Goal: Task Accomplishment & Management: Use online tool/utility

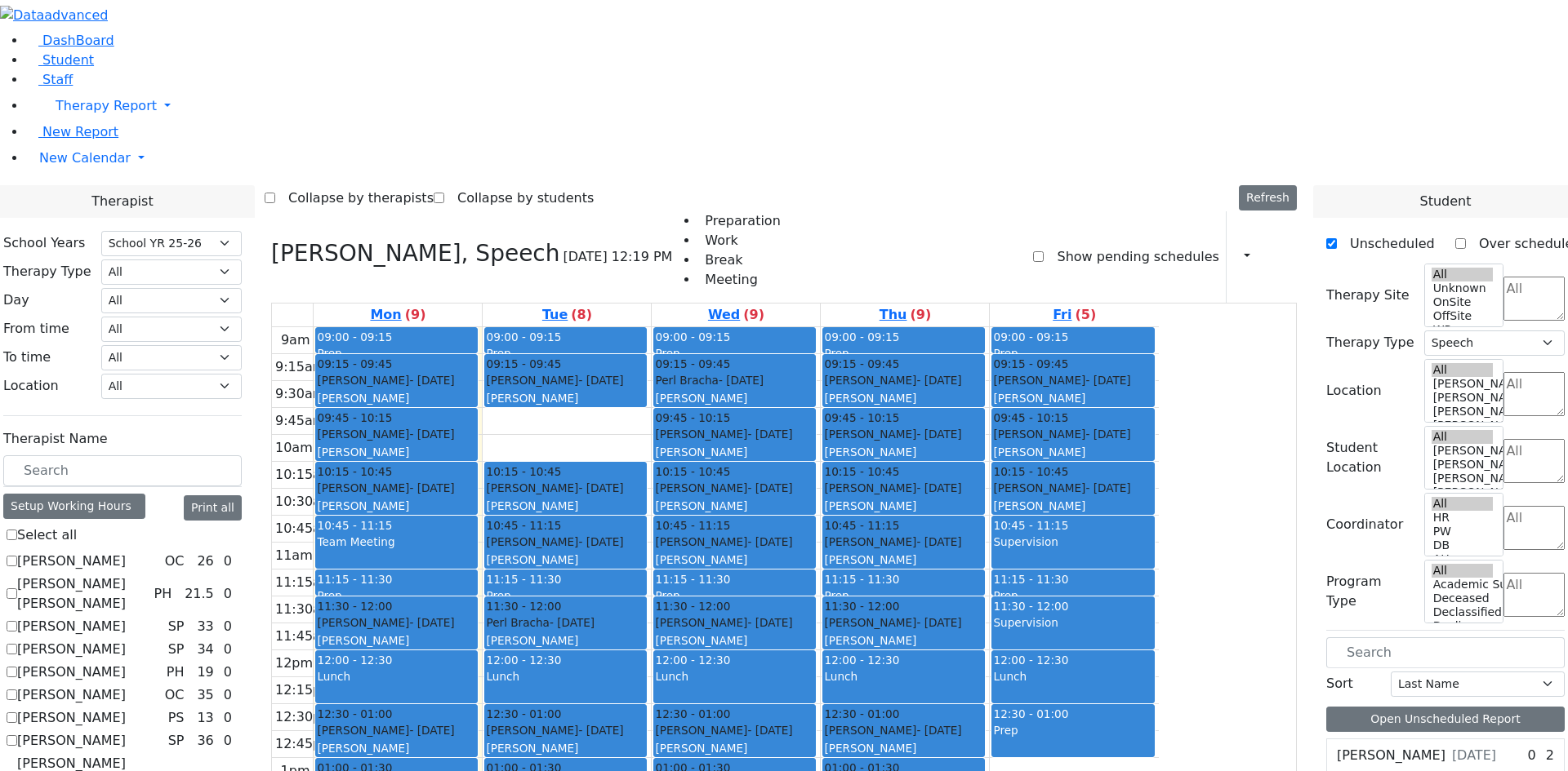
select select "212"
select select "3"
click at [126, 732] on label "[PERSON_NAME]" at bounding box center [71, 741] width 109 height 20
click at [17, 735] on input "[PERSON_NAME]" at bounding box center [11, 740] width 10 height 10
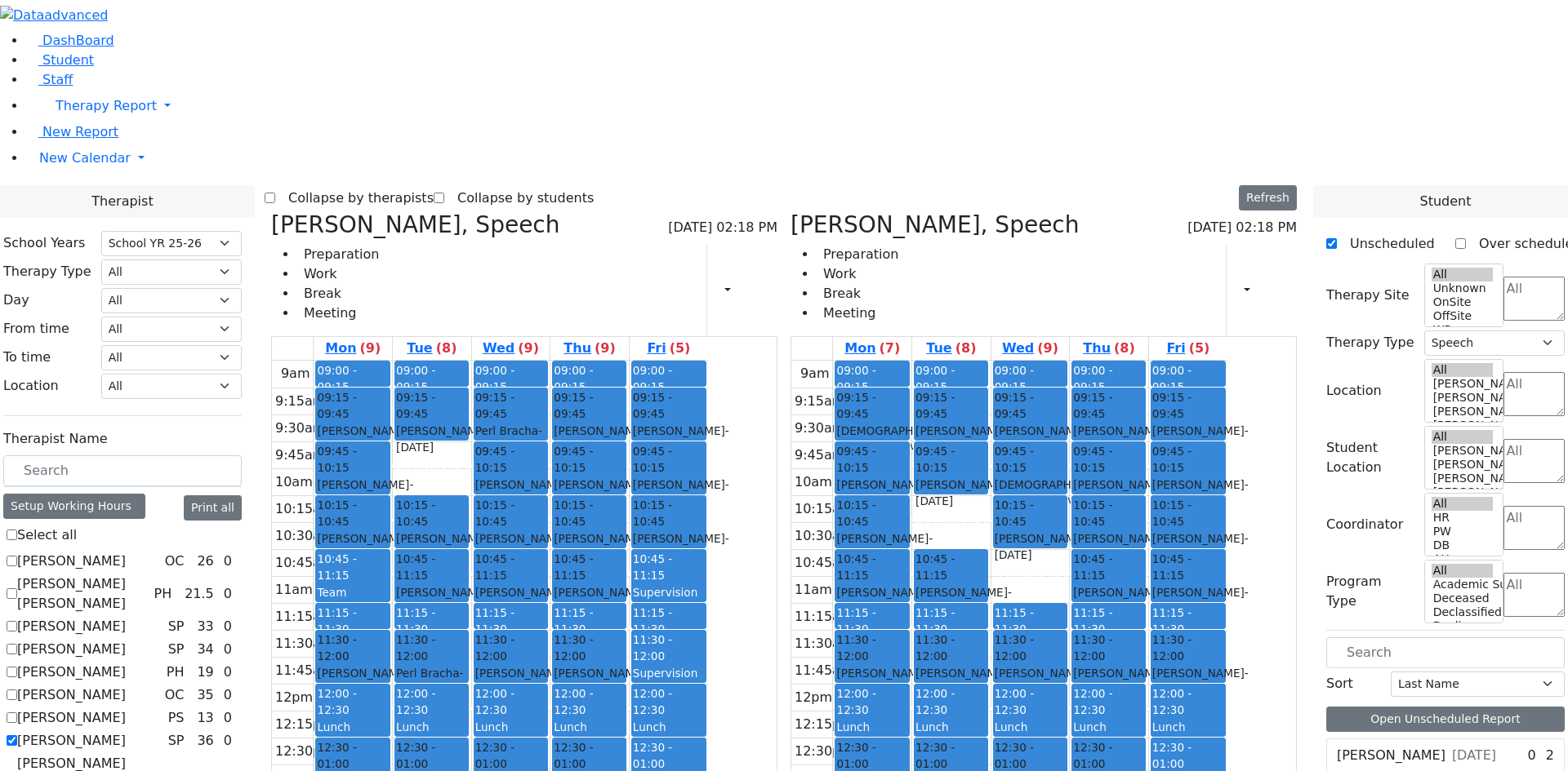
drag, startPoint x: 1128, startPoint y: 329, endPoint x: 990, endPoint y: 656, distance: 354.9
click at [991, 631] on tr "09:00 - 09:15 Prep 09:15 - 09:45 [PERSON_NAME] - [DATE] [GEOGRAPHIC_DATA][PERSO…" at bounding box center [1009, 684] width 436 height 646
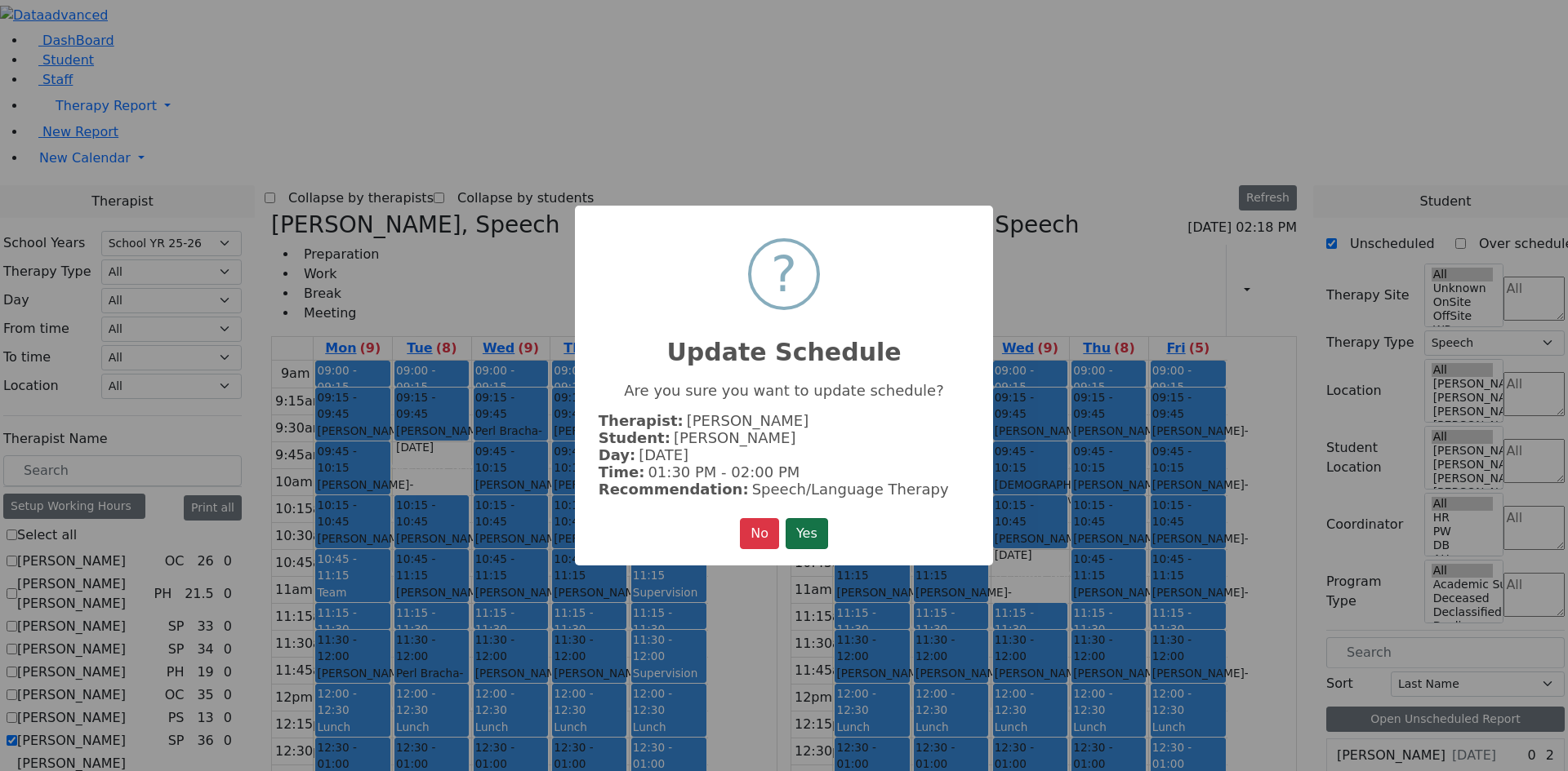
click at [803, 530] on button "Yes" at bounding box center [806, 534] width 42 height 31
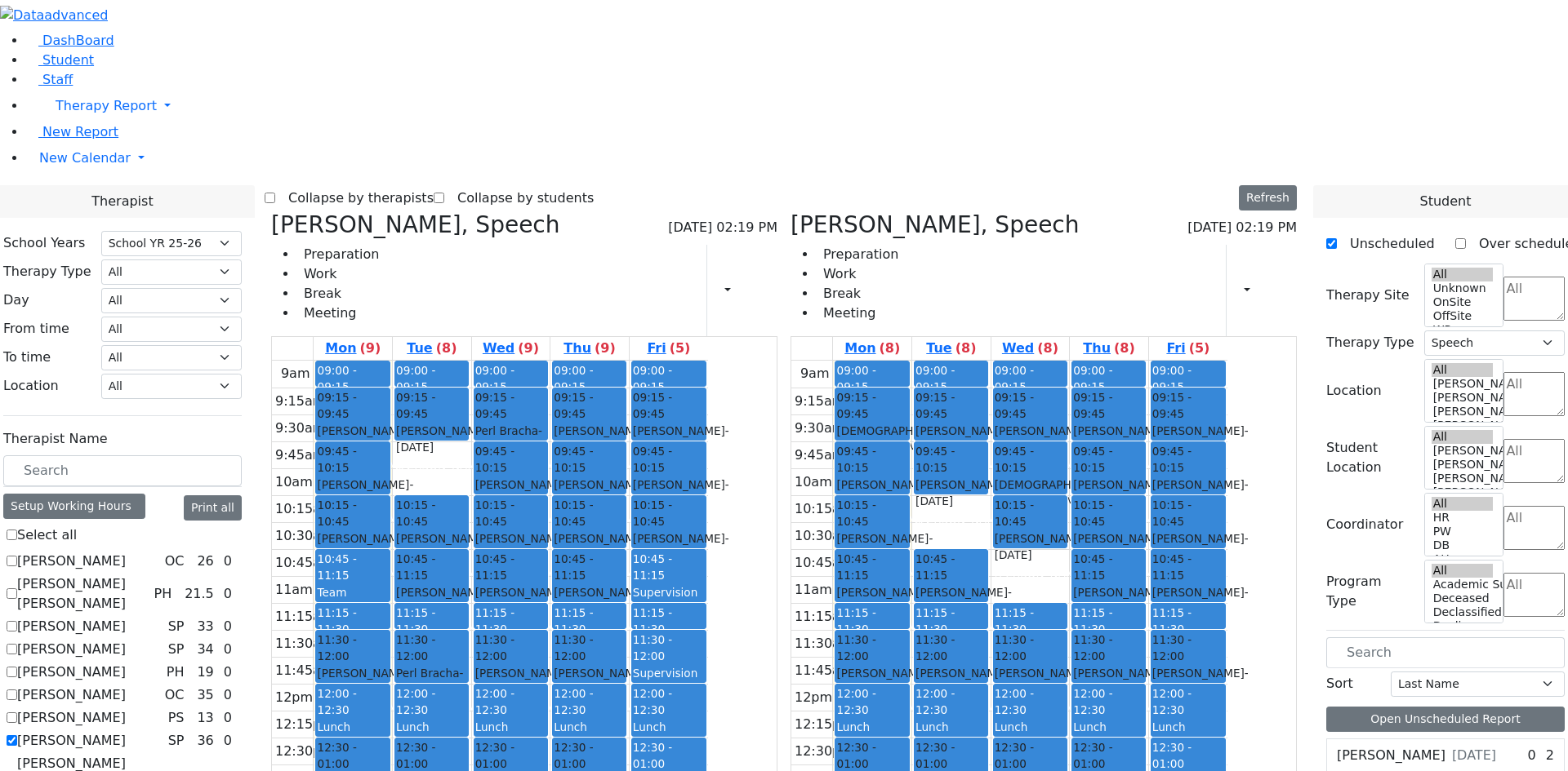
click at [126, 732] on label "[PERSON_NAME]" at bounding box center [71, 741] width 109 height 20
click at [17, 735] on input "[PERSON_NAME]" at bounding box center [11, 740] width 10 height 10
checkbox input "false"
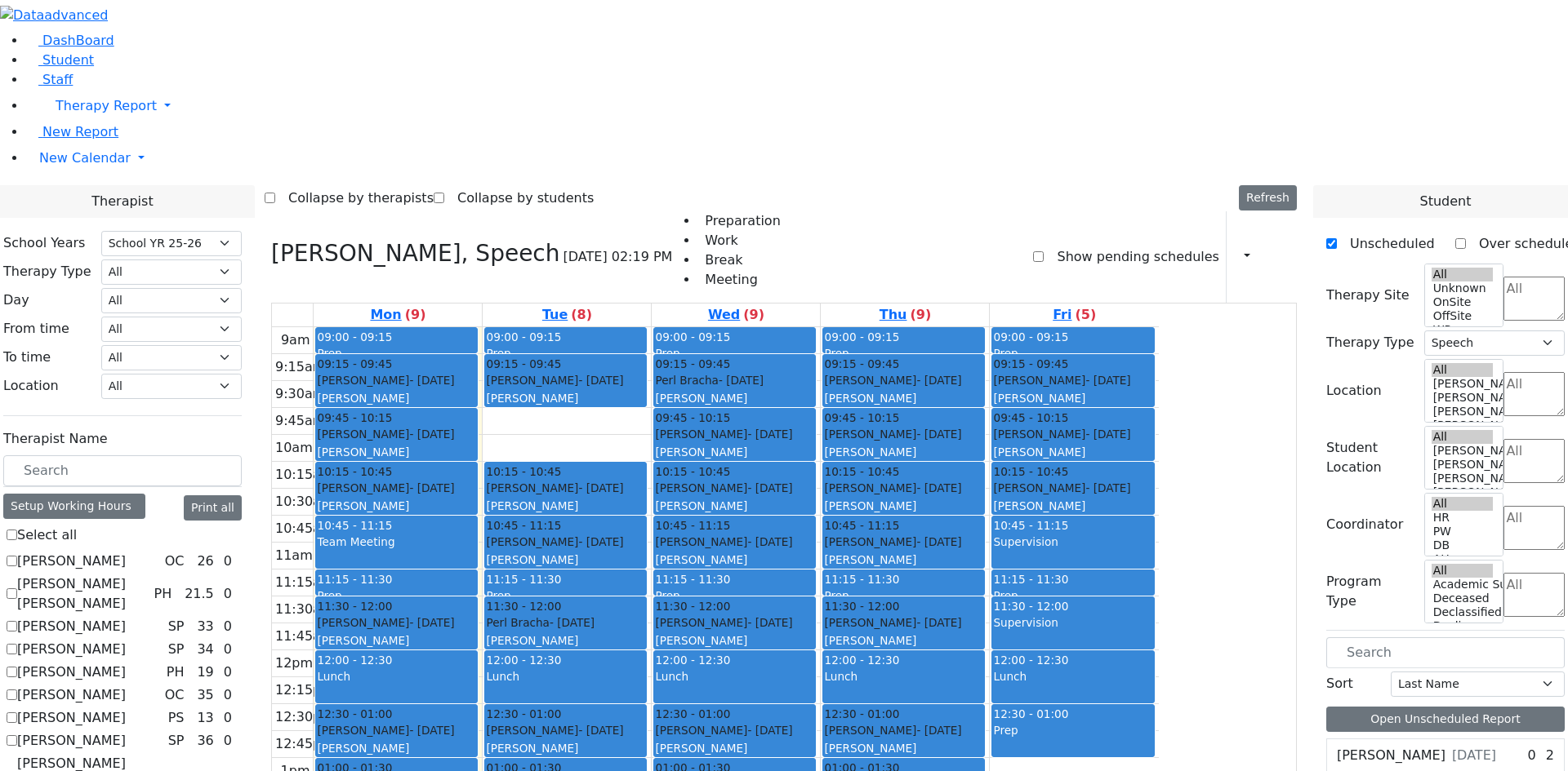
click at [126, 640] on label "[PERSON_NAME]" at bounding box center [71, 649] width 109 height 20
click at [17, 644] on input "[PERSON_NAME]" at bounding box center [11, 649] width 10 height 10
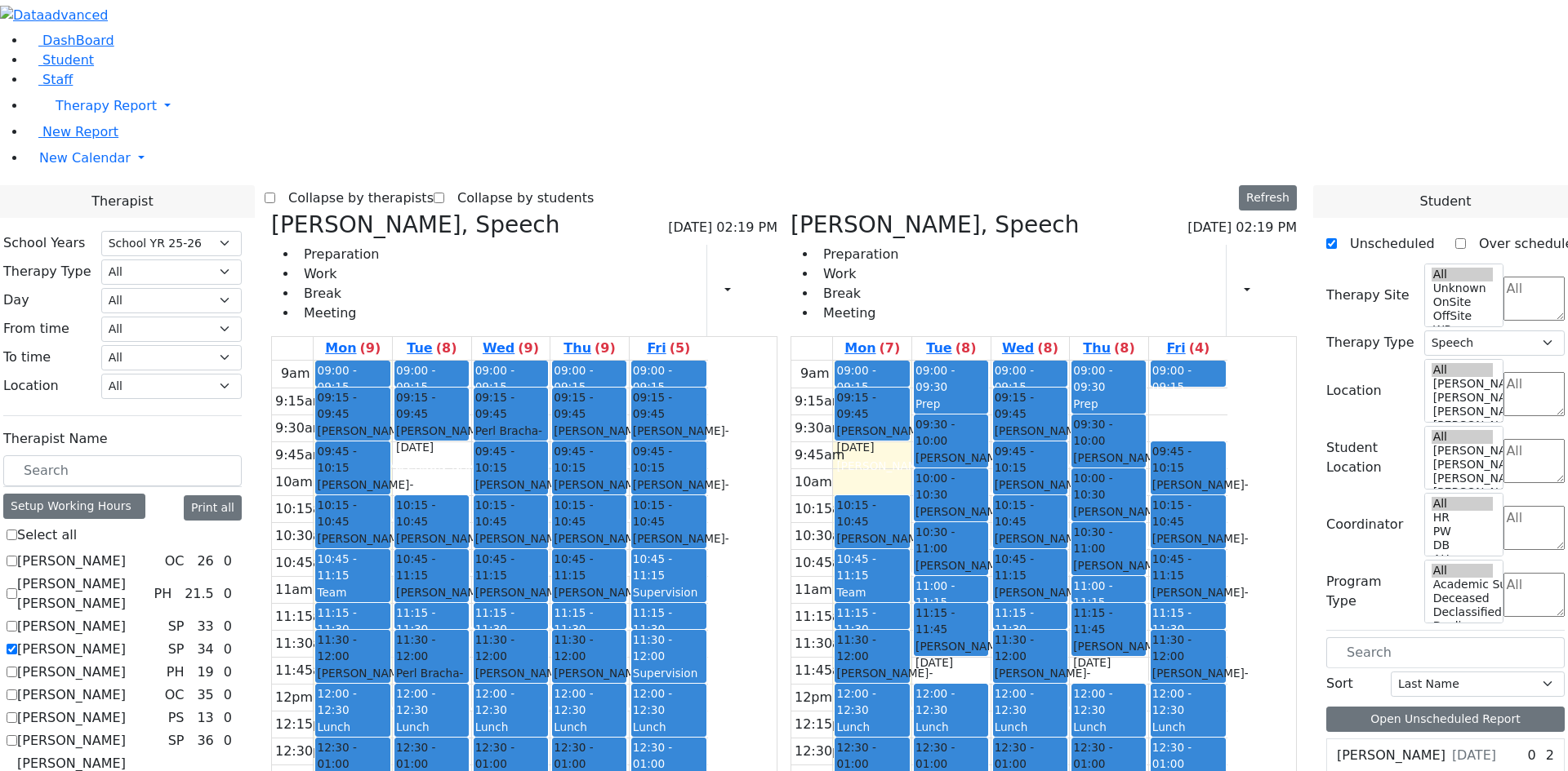
drag, startPoint x: 949, startPoint y: 200, endPoint x: 943, endPoint y: 547, distance: 347.1
click at [911, 549] on div "09:00 - 09:15 Prep 09:15 - 09:45 [PERSON_NAME] - [DATE] [GEOGRAPHIC_DATA][PERSO…" at bounding box center [873, 684] width 79 height 646
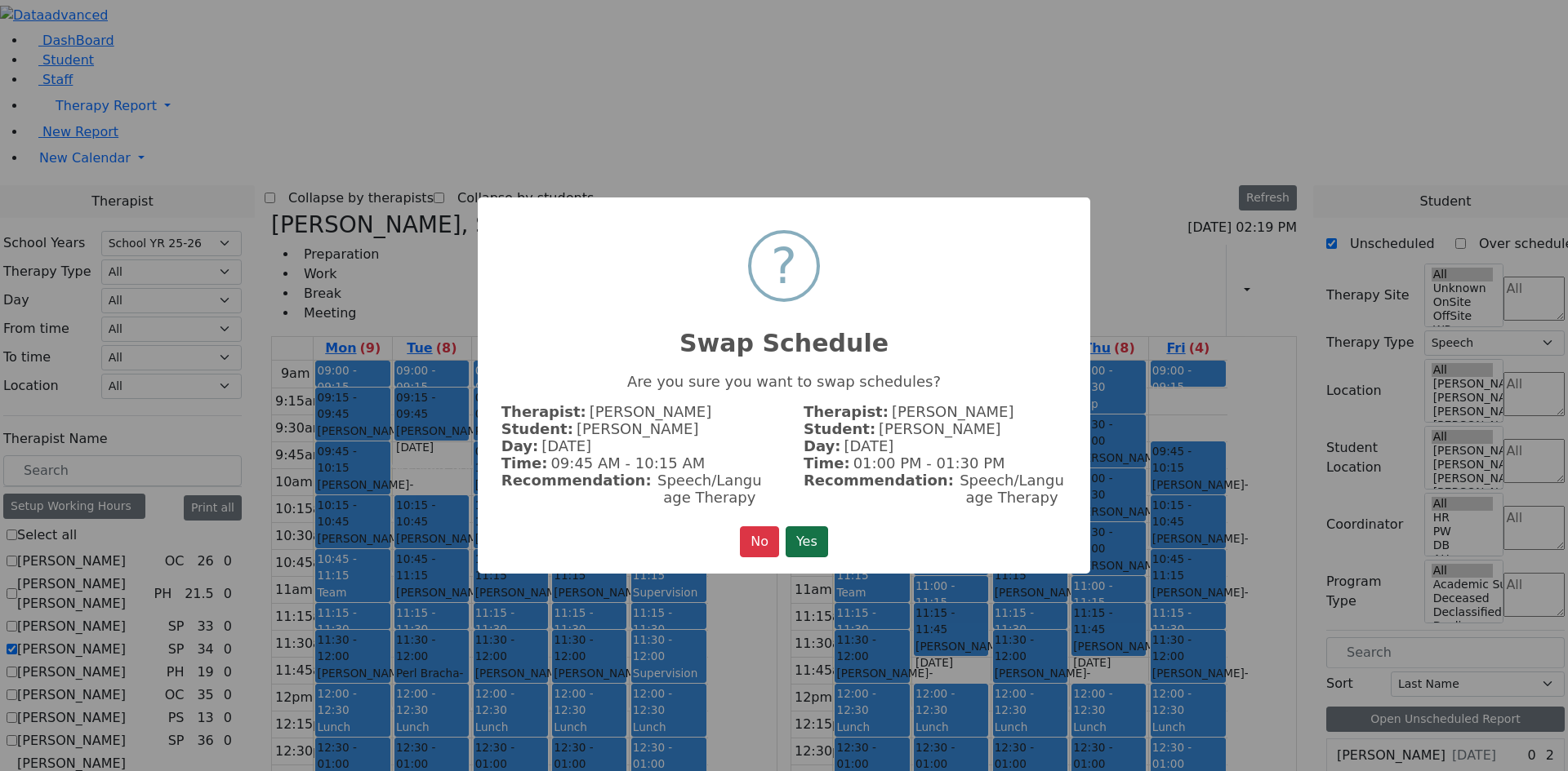
click at [814, 532] on button "Yes" at bounding box center [806, 541] width 42 height 31
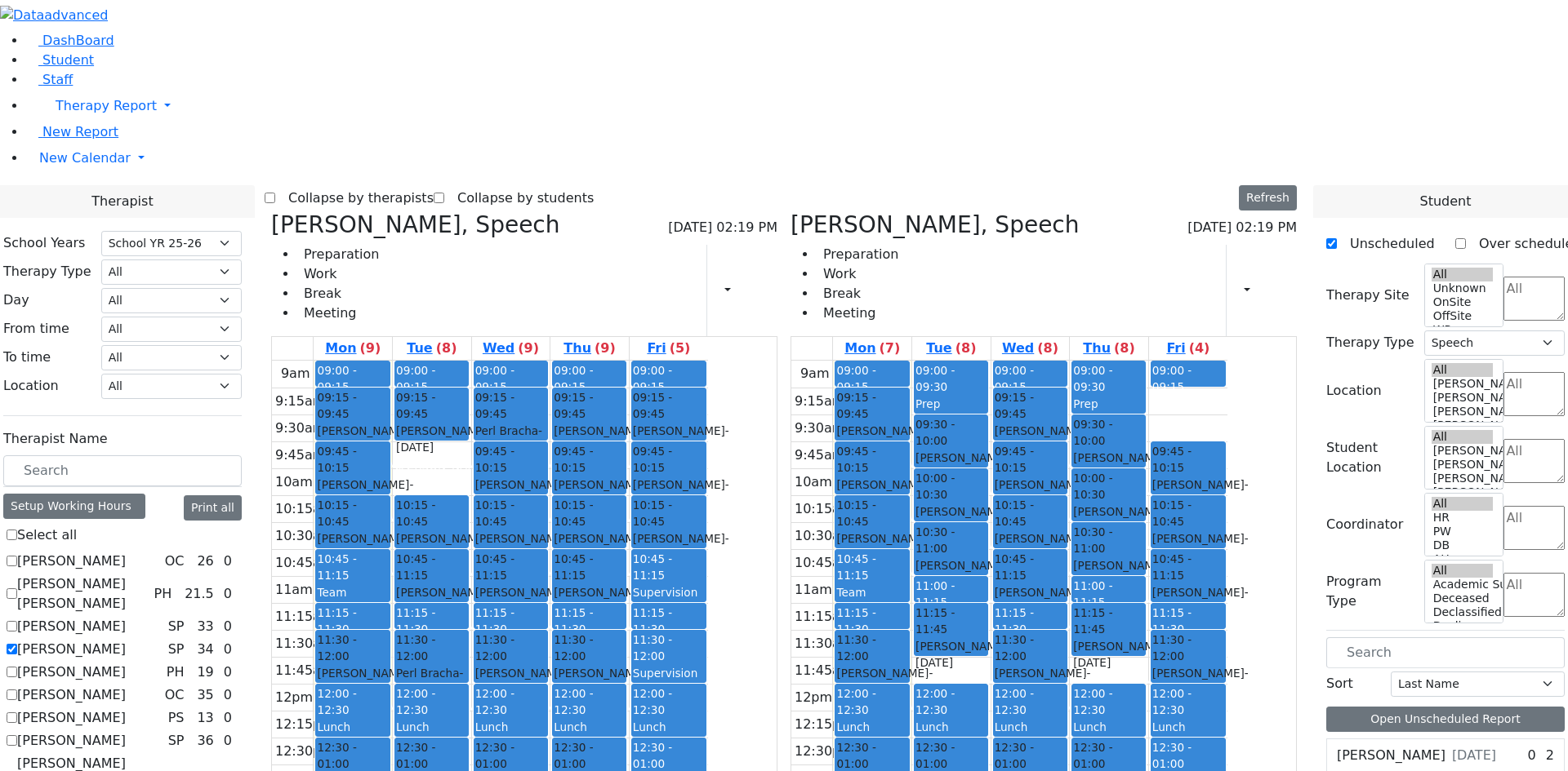
click at [126, 640] on label "[PERSON_NAME]" at bounding box center [71, 649] width 109 height 20
click at [17, 644] on input "[PERSON_NAME]" at bounding box center [11, 649] width 10 height 10
checkbox input "false"
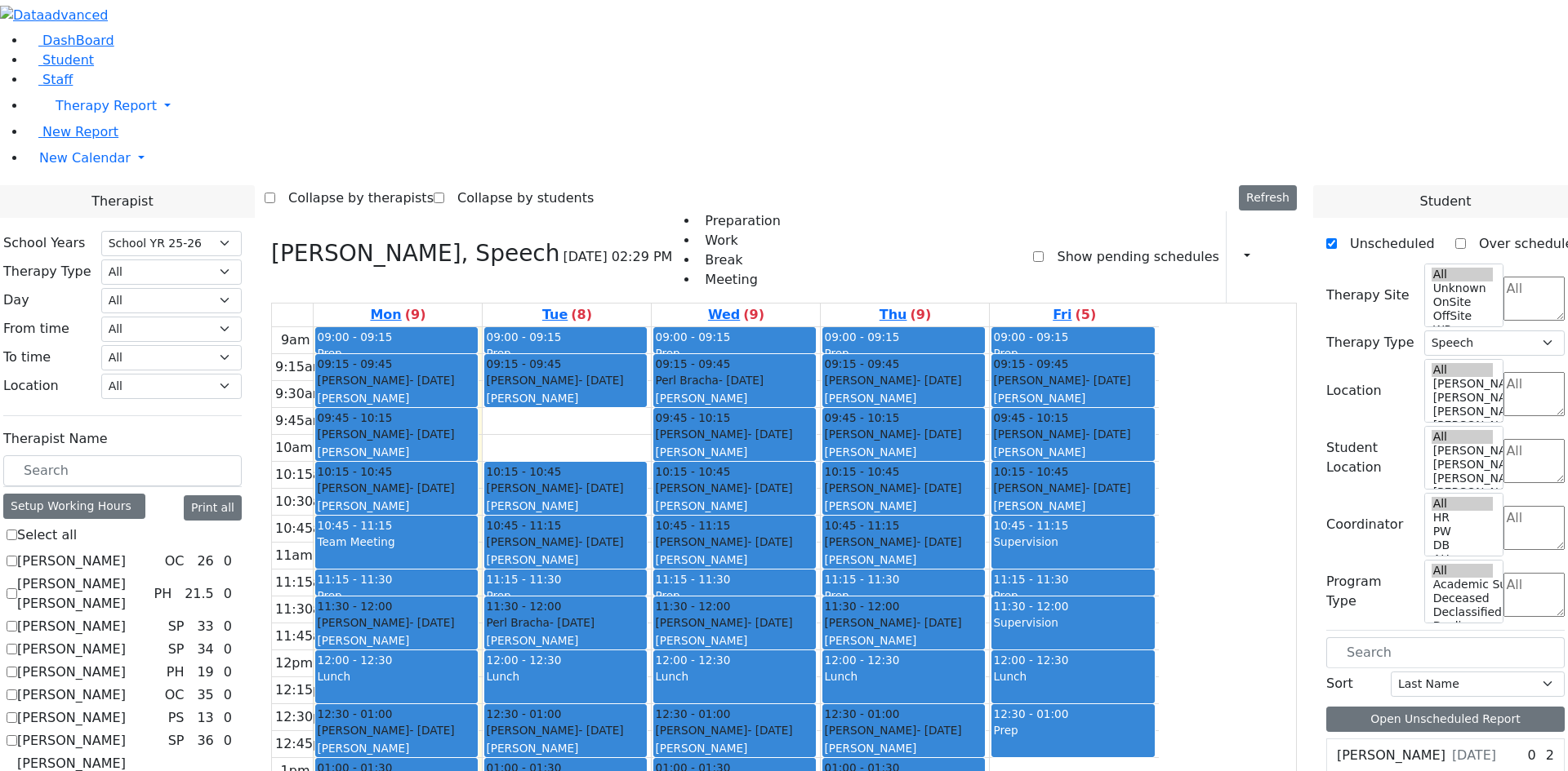
click at [126, 732] on label "[PERSON_NAME]" at bounding box center [71, 741] width 109 height 20
click at [17, 735] on input "[PERSON_NAME]" at bounding box center [11, 740] width 10 height 10
checkbox input "true"
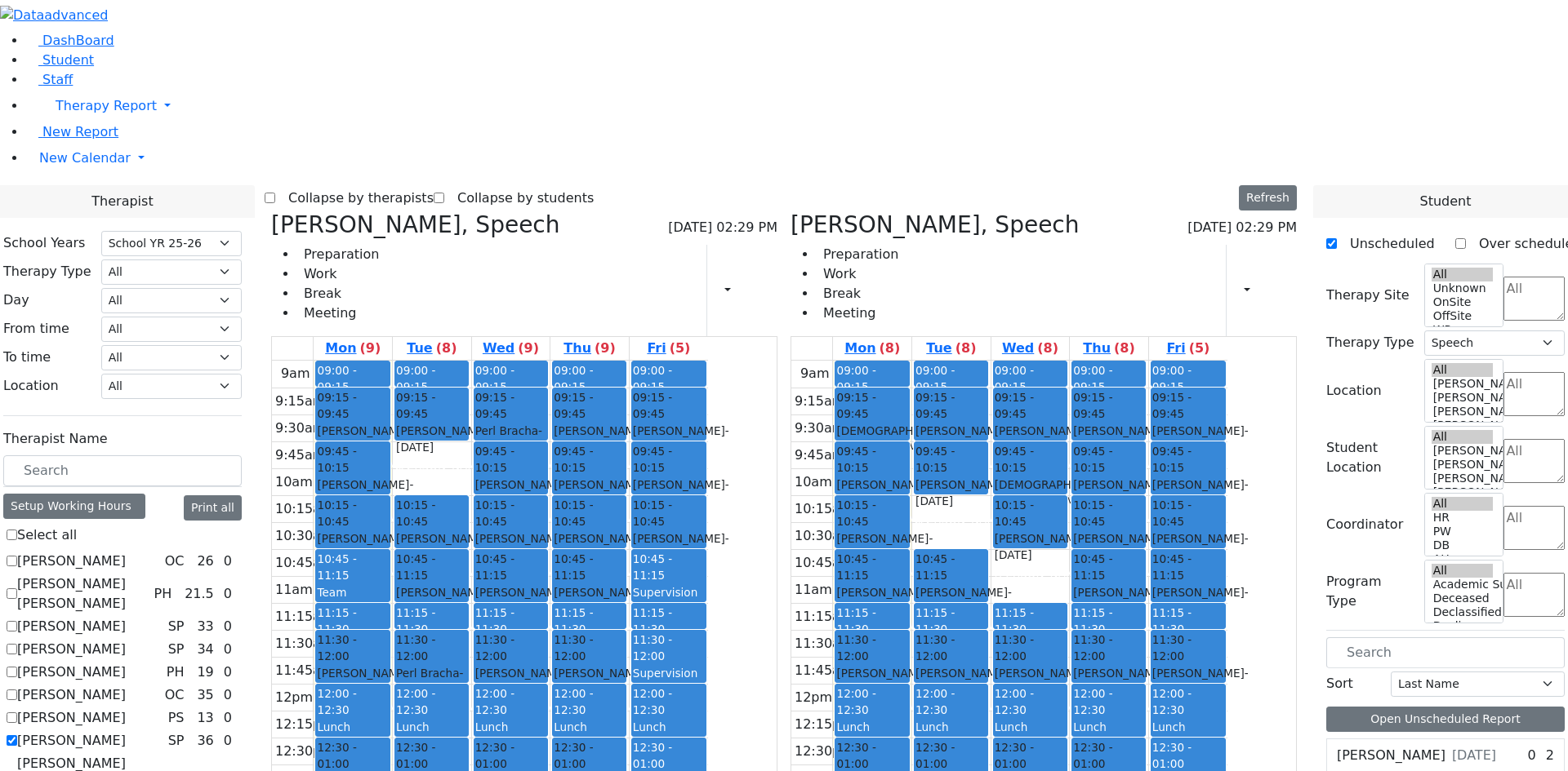
click at [933, 586] on span "- [DATE]" at bounding box center [884, 600] width 97 height 29
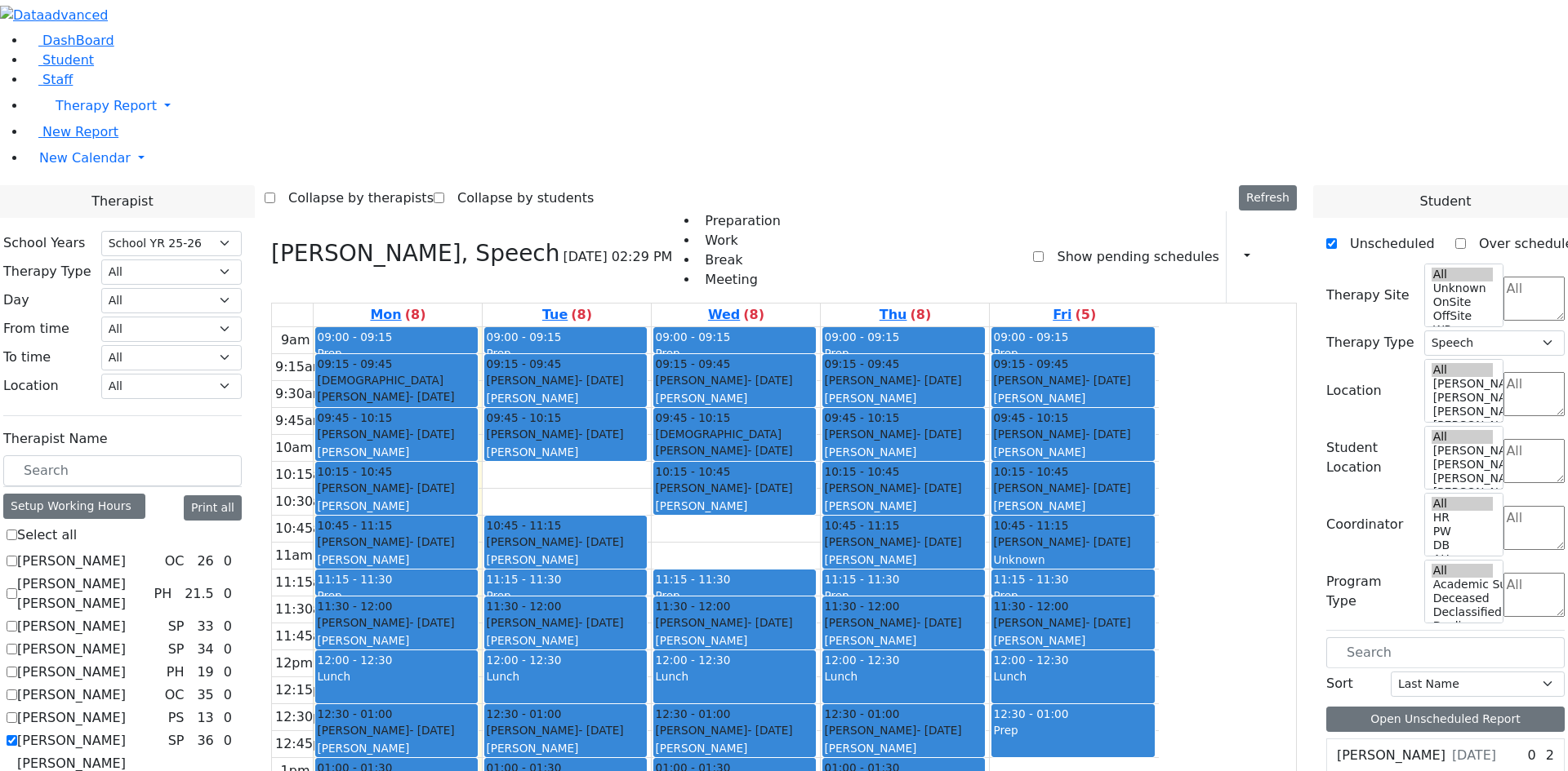
click at [476, 534] on div "[PERSON_NAME] - [DATE] [PERSON_NAME]" at bounding box center [397, 551] width 160 height 35
drag, startPoint x: 546, startPoint y: 317, endPoint x: 507, endPoint y: 664, distance: 349.2
click at [482, 664] on div "09:00 - 09:15 Prep 09:15 - 09:45 [PERSON_NAME] - [DATE] [GEOGRAPHIC_DATA][PERSO…" at bounding box center [397, 650] width 168 height 646
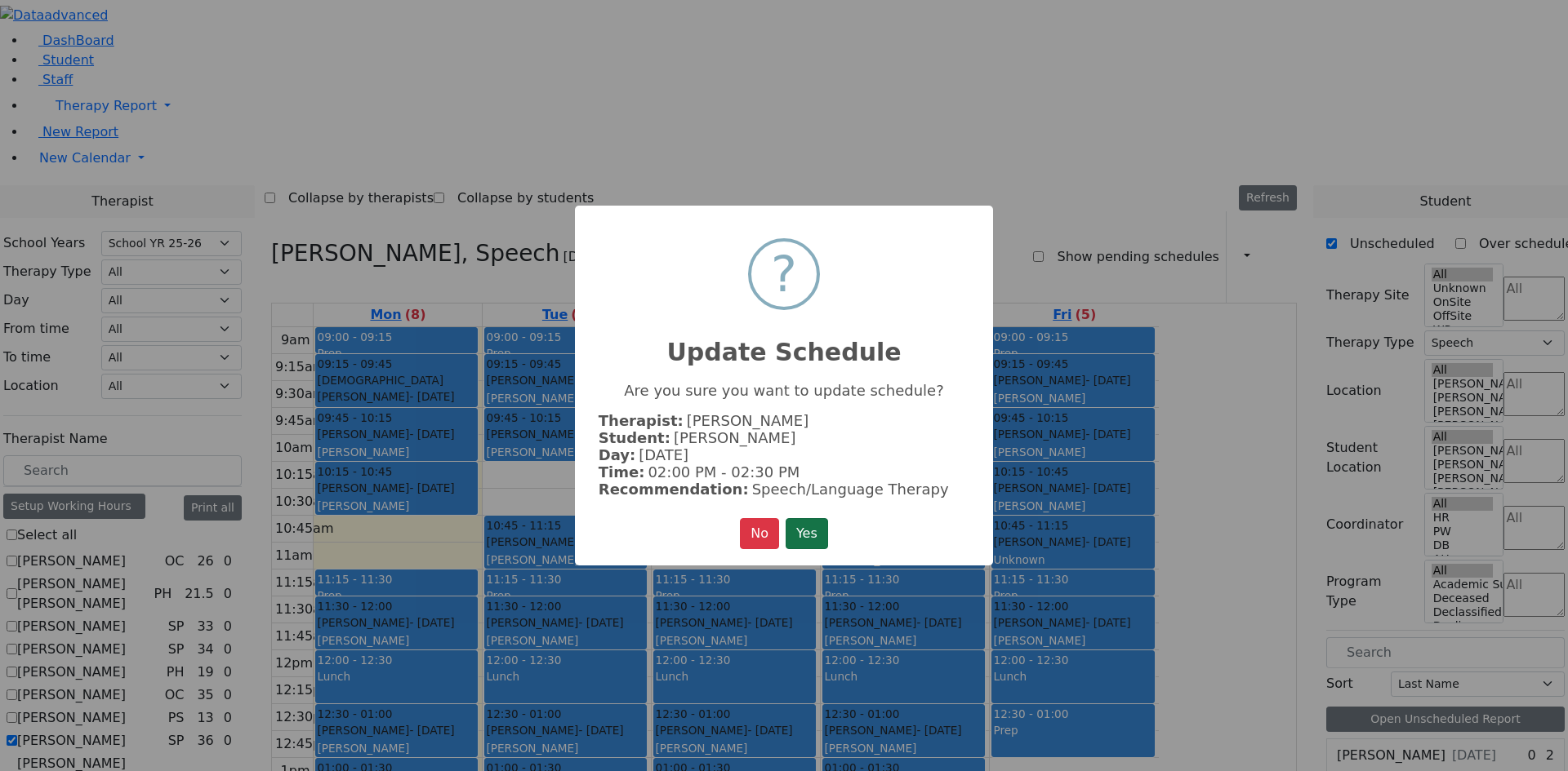
click at [810, 523] on button "Yes" at bounding box center [806, 534] width 42 height 31
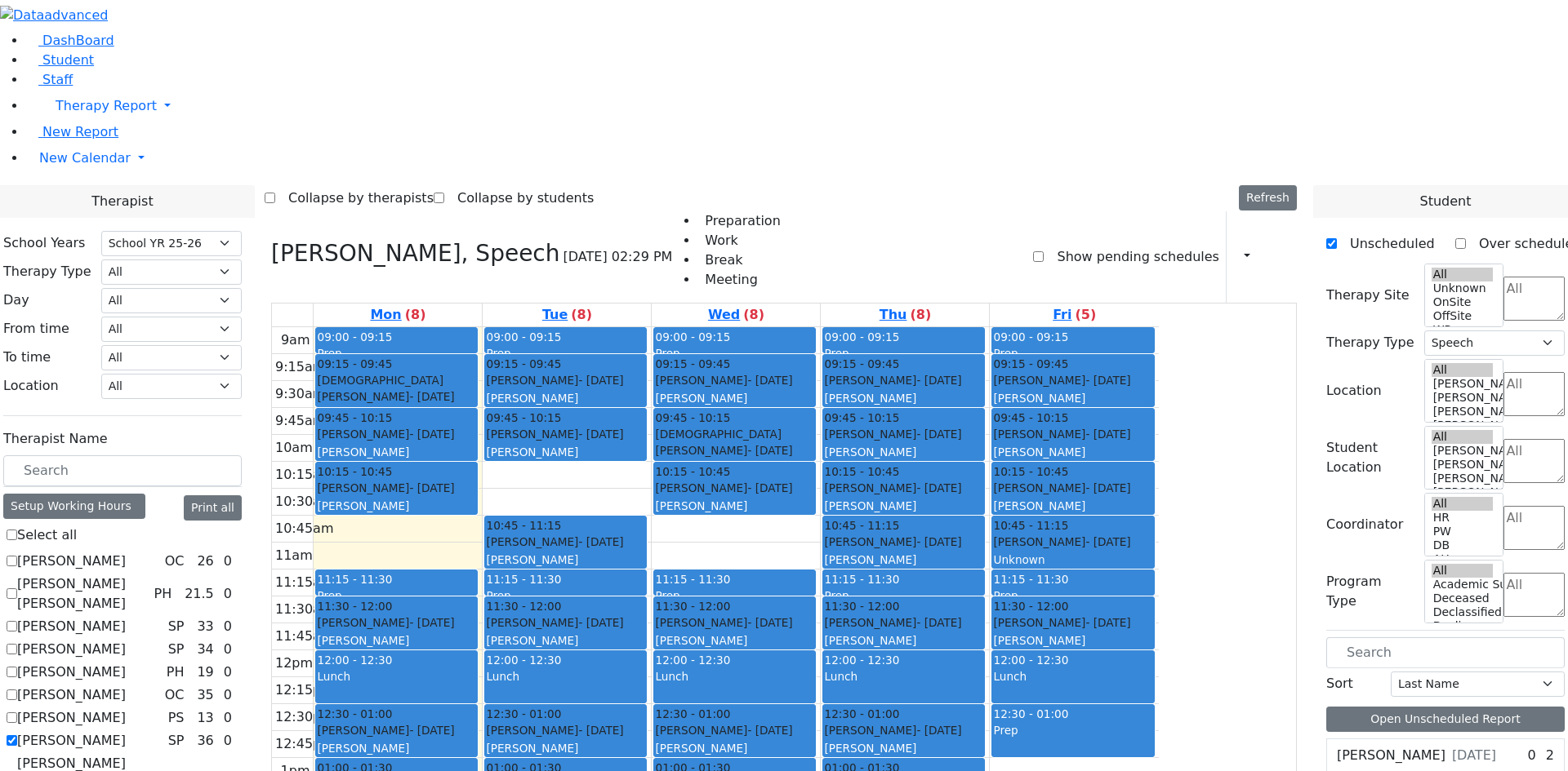
click at [510, 343] on div "9am 9:15am 9:30am 9:45am 10am 10:15am 10:30am 10:45am 11am 11:15am 11:30am 11:4…" at bounding box center [715, 650] width 887 height 646
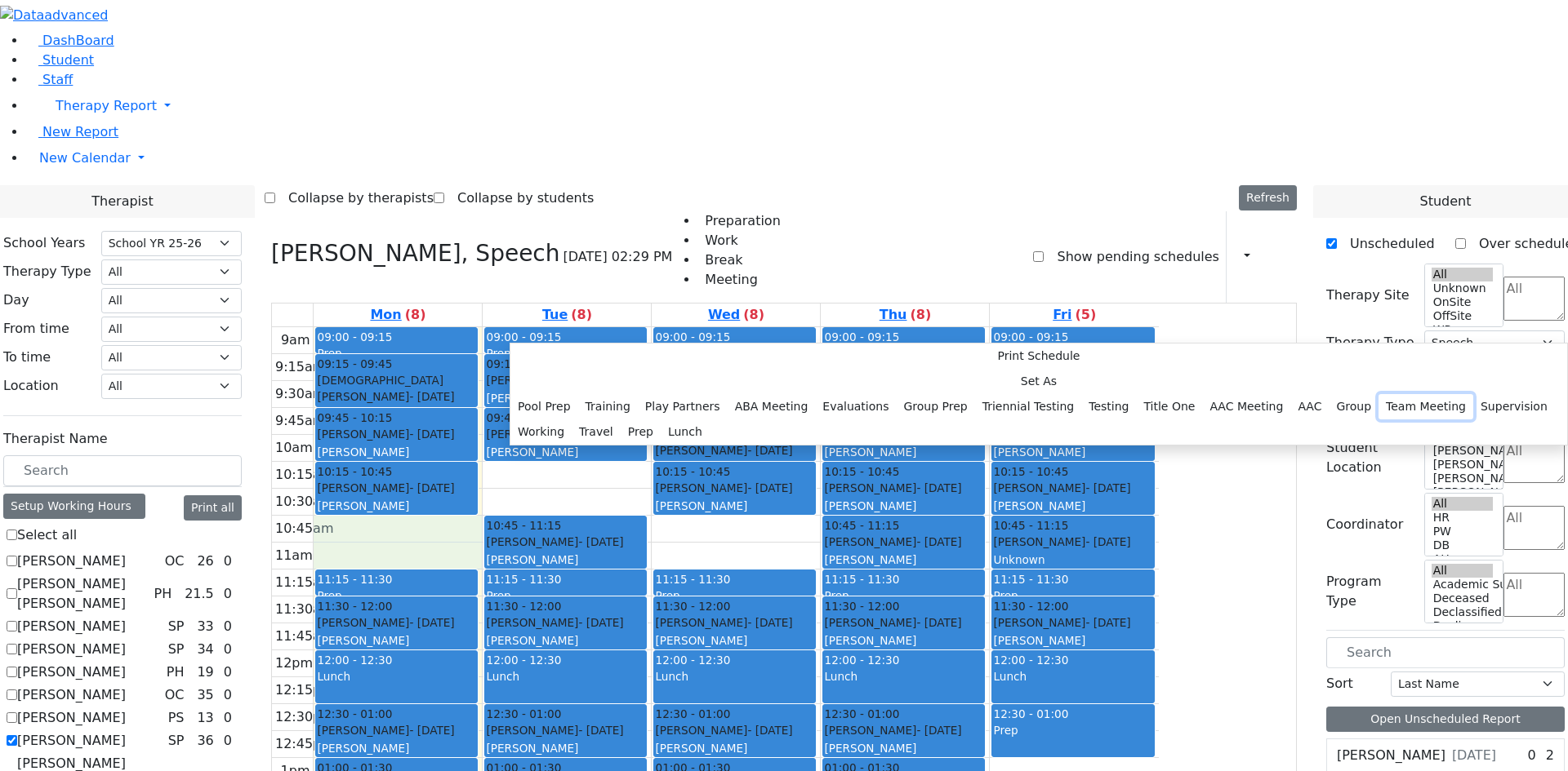
click at [1378, 394] on button "Team Meeting" at bounding box center [1425, 406] width 95 height 25
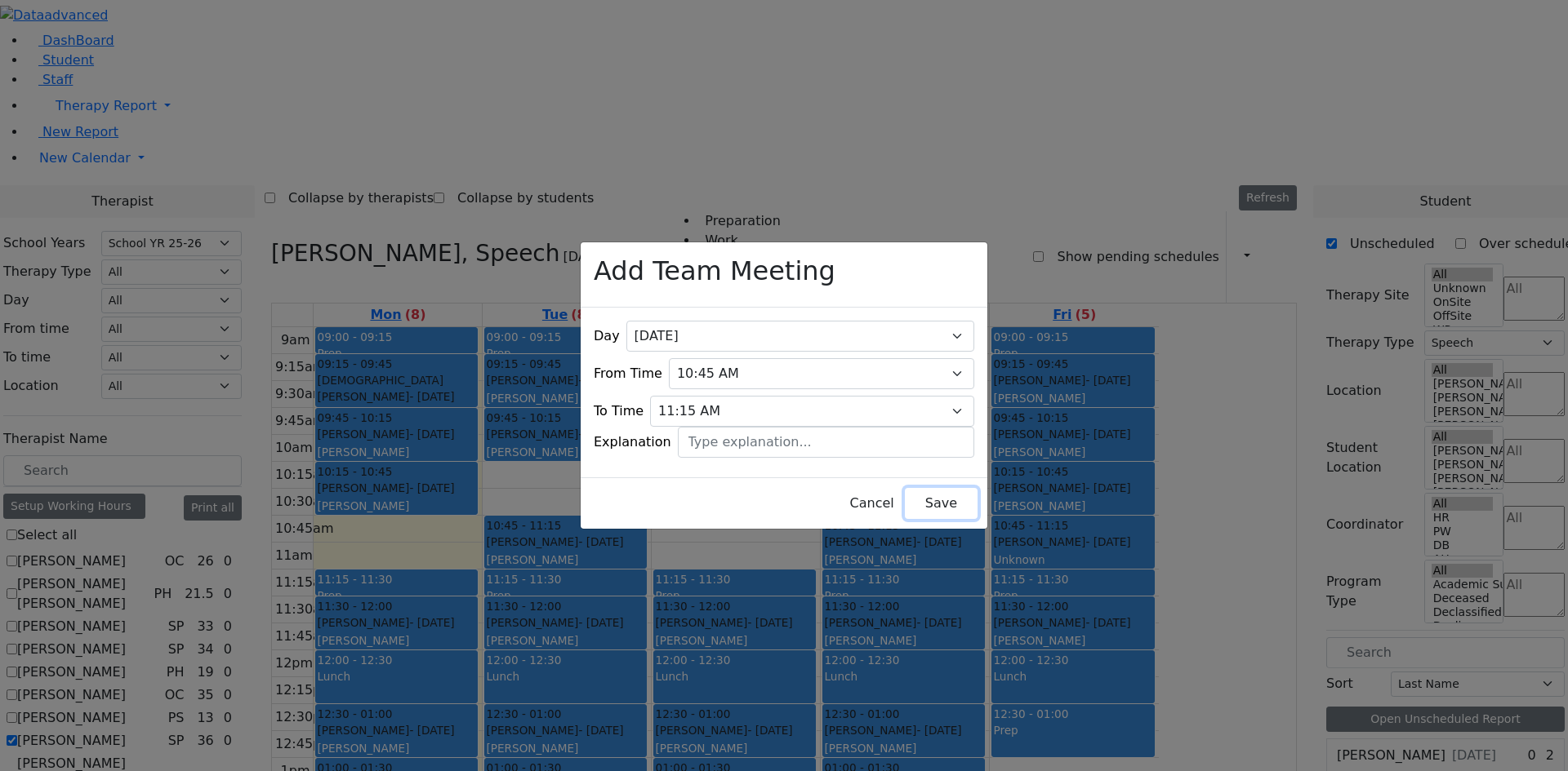
click at [921, 499] on button "Save" at bounding box center [940, 503] width 72 height 31
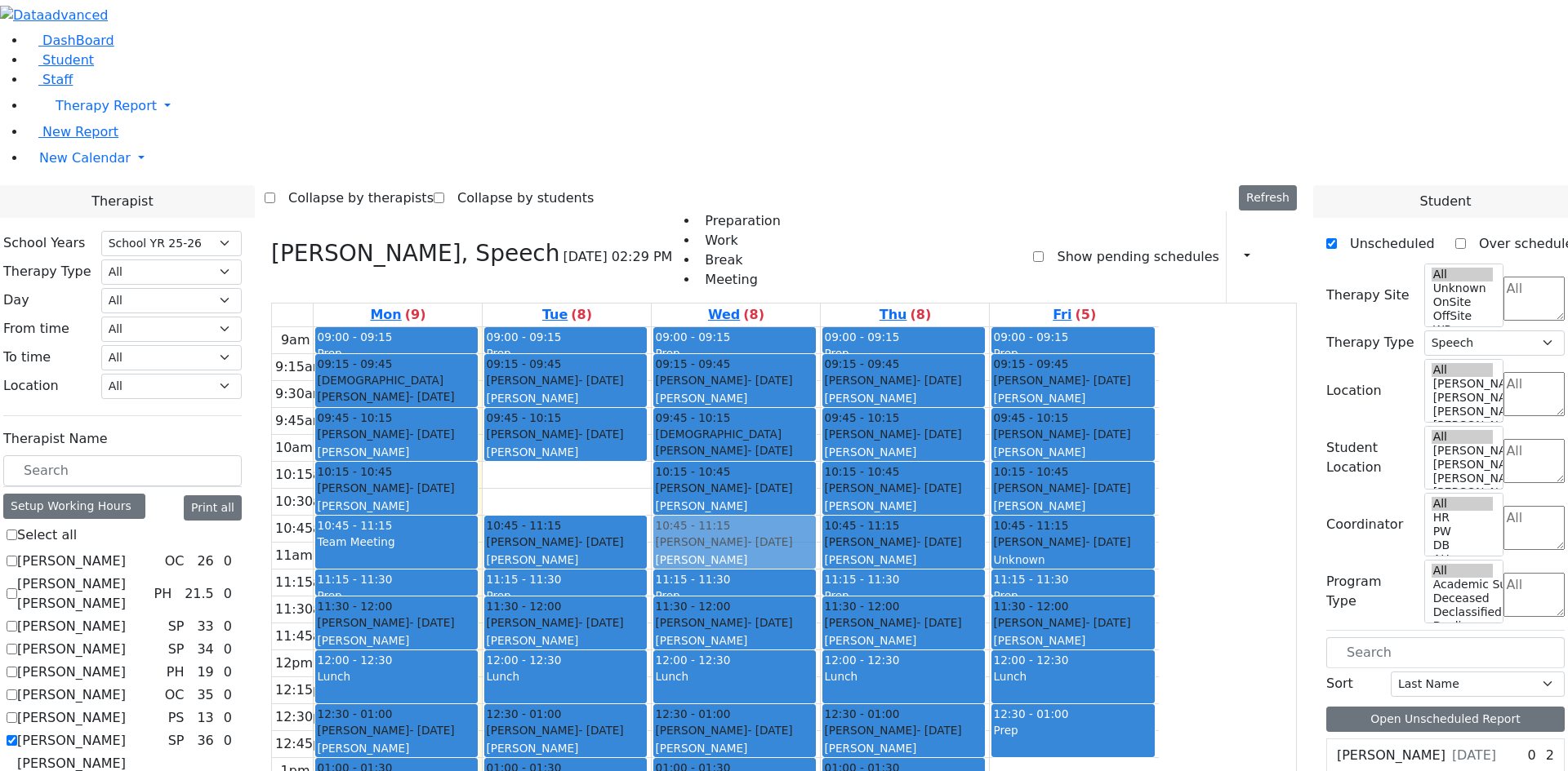
drag, startPoint x: 904, startPoint y: 659, endPoint x: 872, endPoint y: 336, distance: 324.6
click at [820, 327] on div "09:00 - 09:15 Prep 09:15 - 09:45 [PERSON_NAME] - [DATE] [GEOGRAPHIC_DATA][PERSO…" at bounding box center [736, 650] width 168 height 646
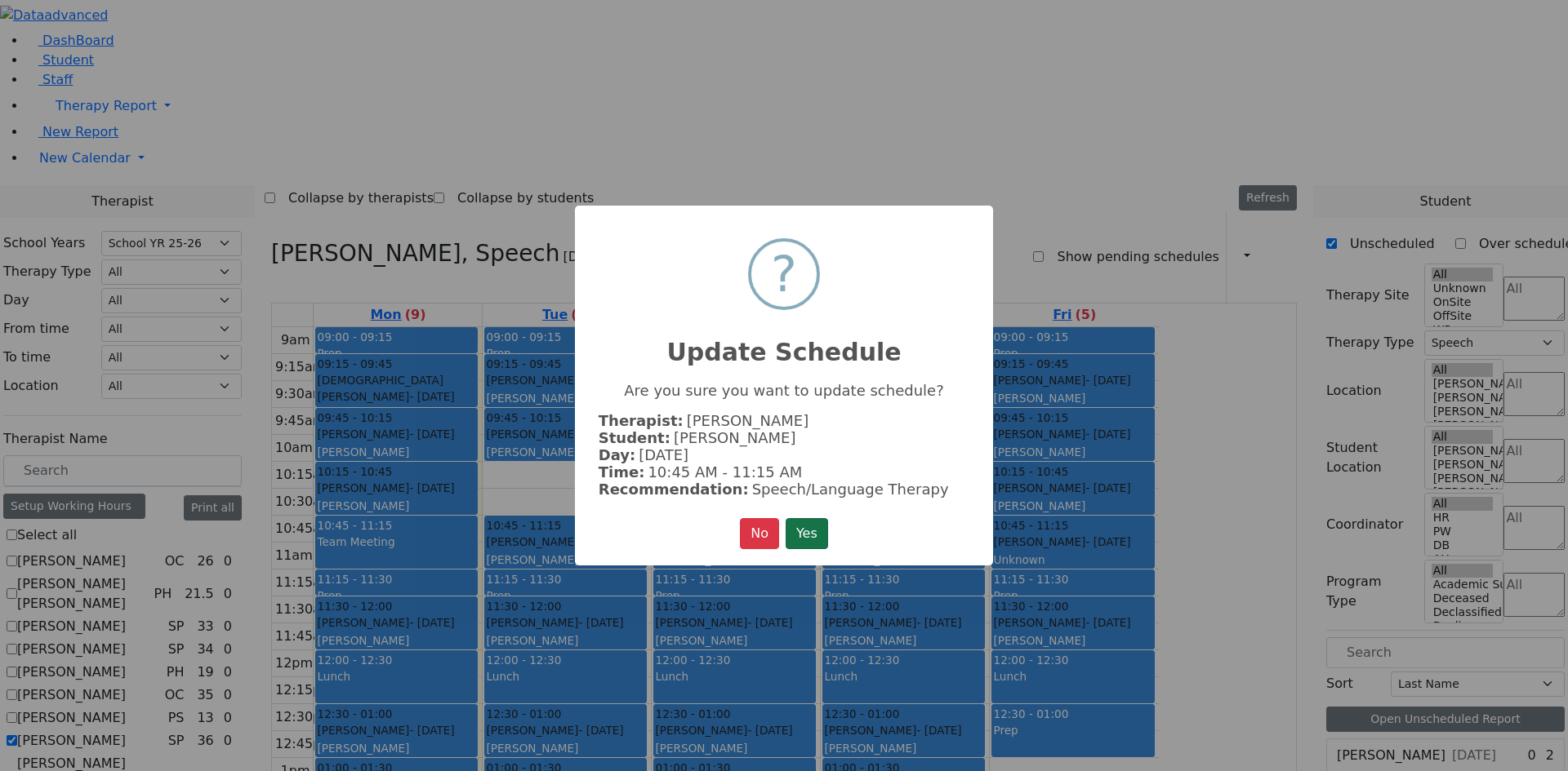
click at [797, 533] on button "Yes" at bounding box center [806, 534] width 42 height 31
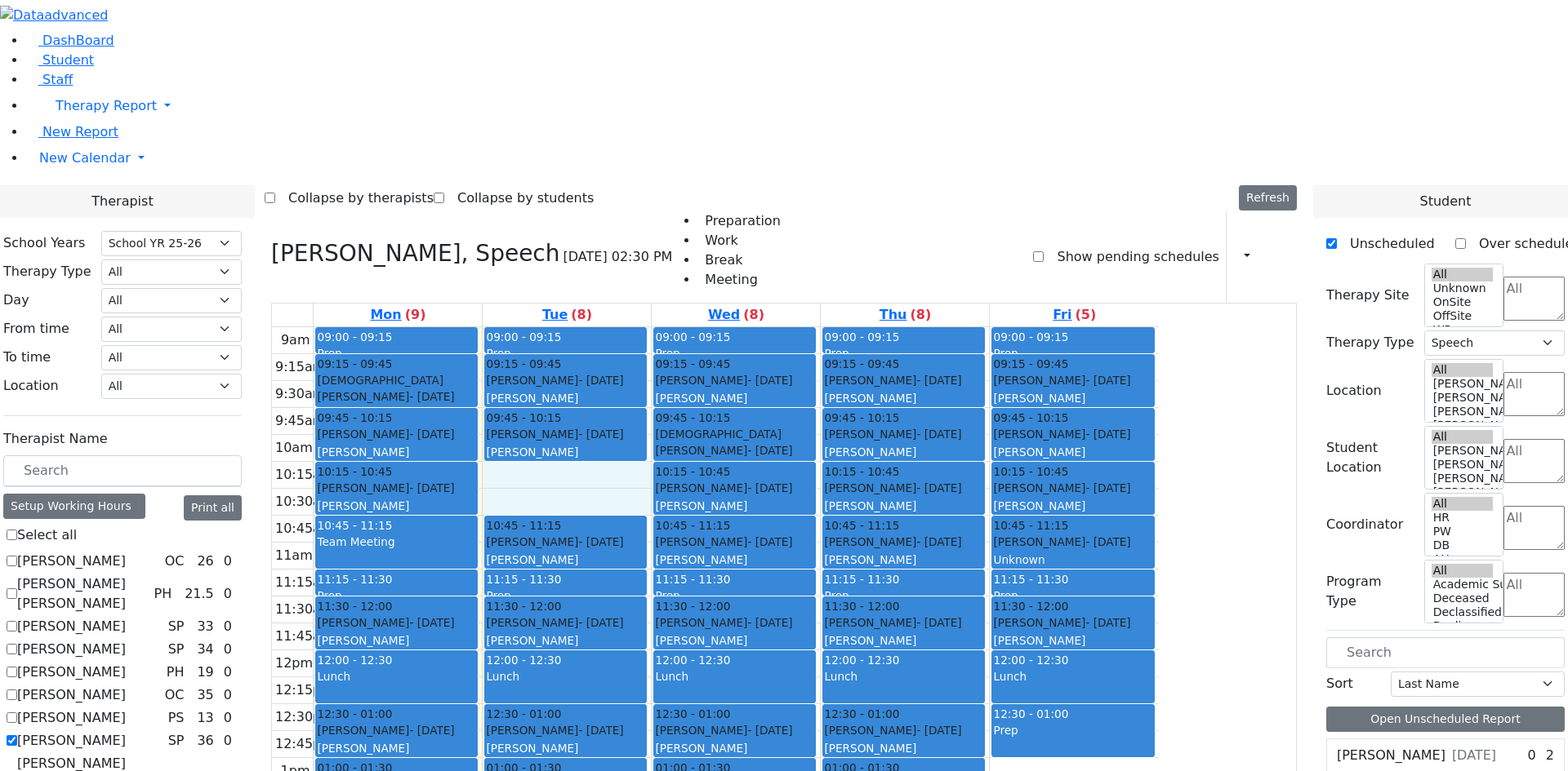
drag, startPoint x: 722, startPoint y: 248, endPoint x: 722, endPoint y: 264, distance: 16.0
click at [722, 327] on div "9am 9:15am 9:30am 9:45am 10am 10:15am 10:30am 10:45am 11am 11:15am 11:30am 11:4…" at bounding box center [715, 650] width 887 height 646
click at [646, 444] on div "[PERSON_NAME]" at bounding box center [566, 451] width 160 height 16
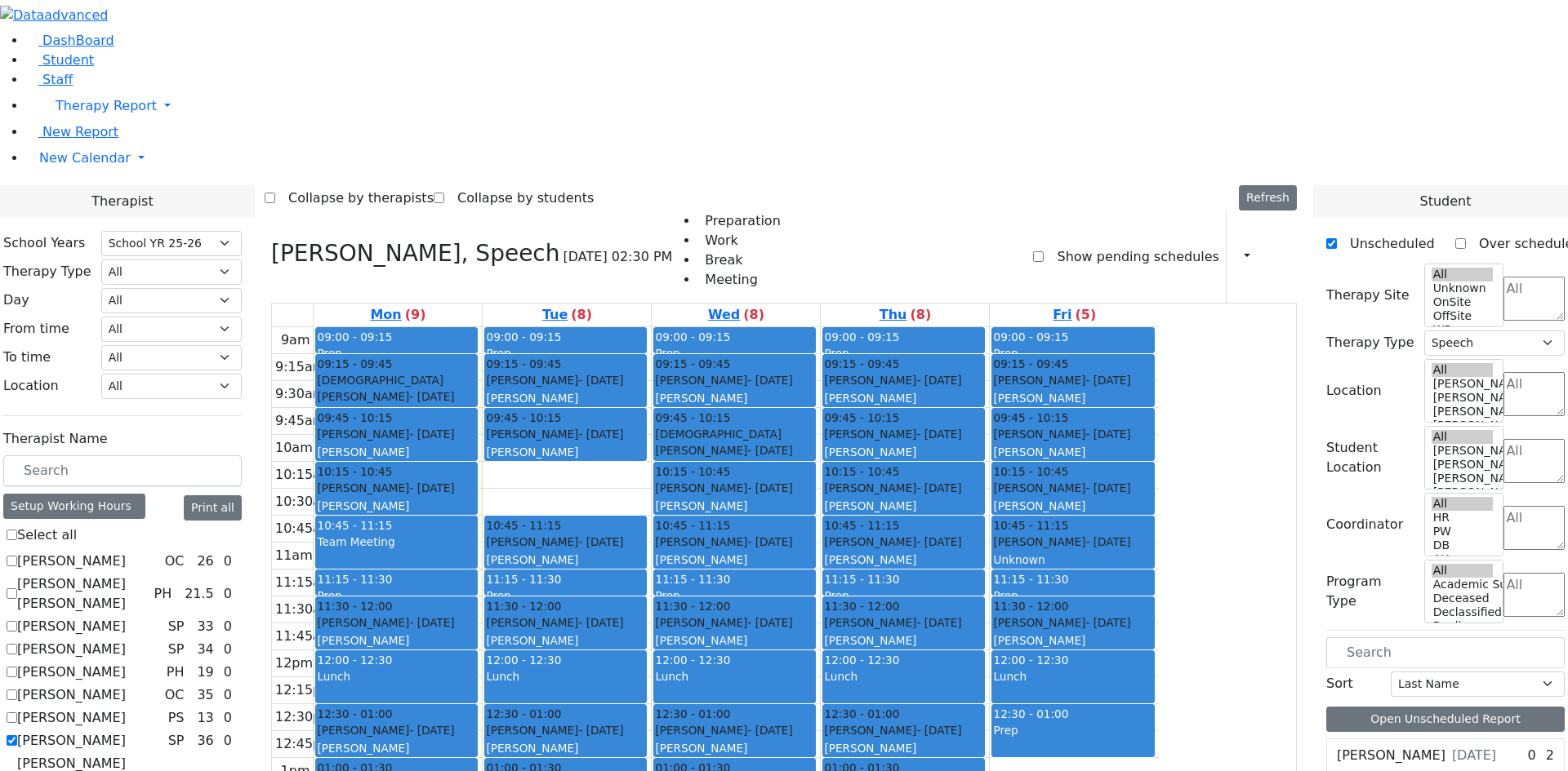
click at [696, 327] on div "9am 9:15am 9:30am 9:45am 10am 10:15am 10:30am 10:45am 11am 11:15am 11:30am 11:4…" at bounding box center [715, 650] width 887 height 646
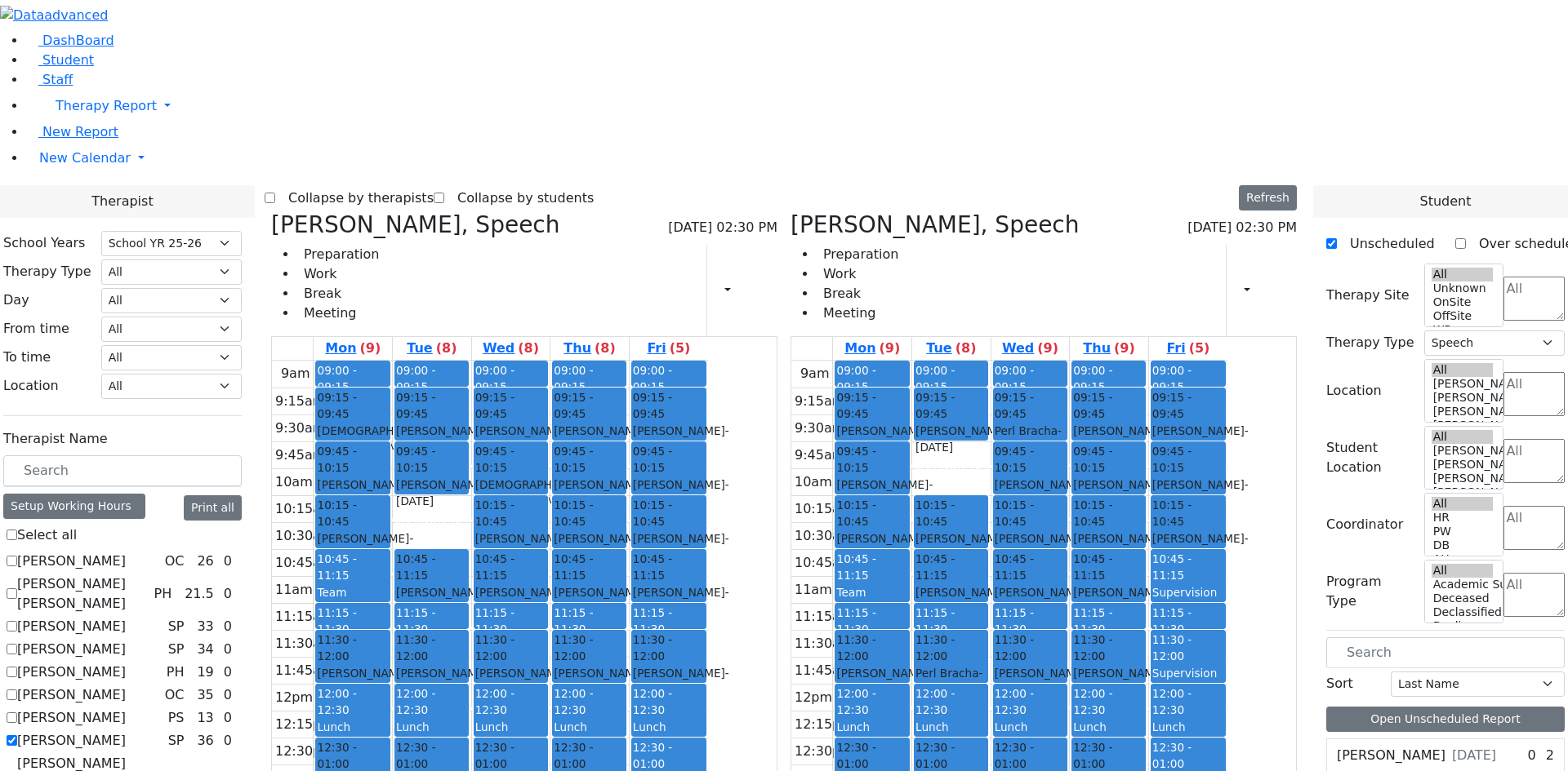
click at [1066, 566] on div "[PERSON_NAME]" at bounding box center [1030, 573] width 71 height 16
click at [1144, 389] on span "09:15 - 09:45" at bounding box center [1109, 406] width 71 height 34
click at [1066, 531] on div "[PERSON_NAME] - [DATE] [PERSON_NAME]" at bounding box center [1030, 556] width 71 height 52
drag, startPoint x: 601, startPoint y: 238, endPoint x: 592, endPoint y: 280, distance: 43.0
click at [471, 361] on div "09:00 - 09:15 Prep 09:15 - 09:45 [PERSON_NAME] - [DATE] [GEOGRAPHIC_DATA][PERSO…" at bounding box center [433, 684] width 79 height 646
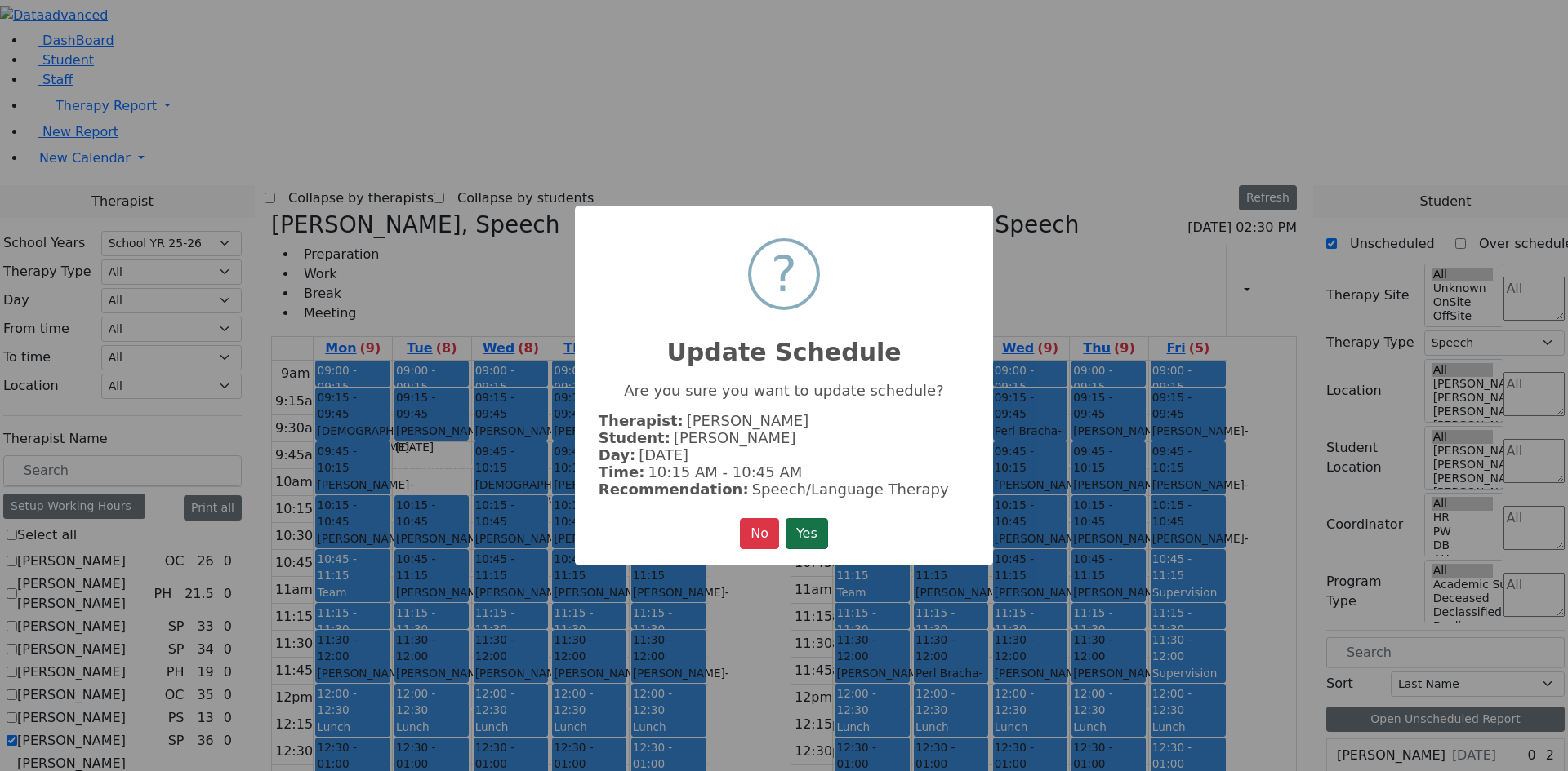
click at [810, 537] on button "Yes" at bounding box center [806, 534] width 42 height 31
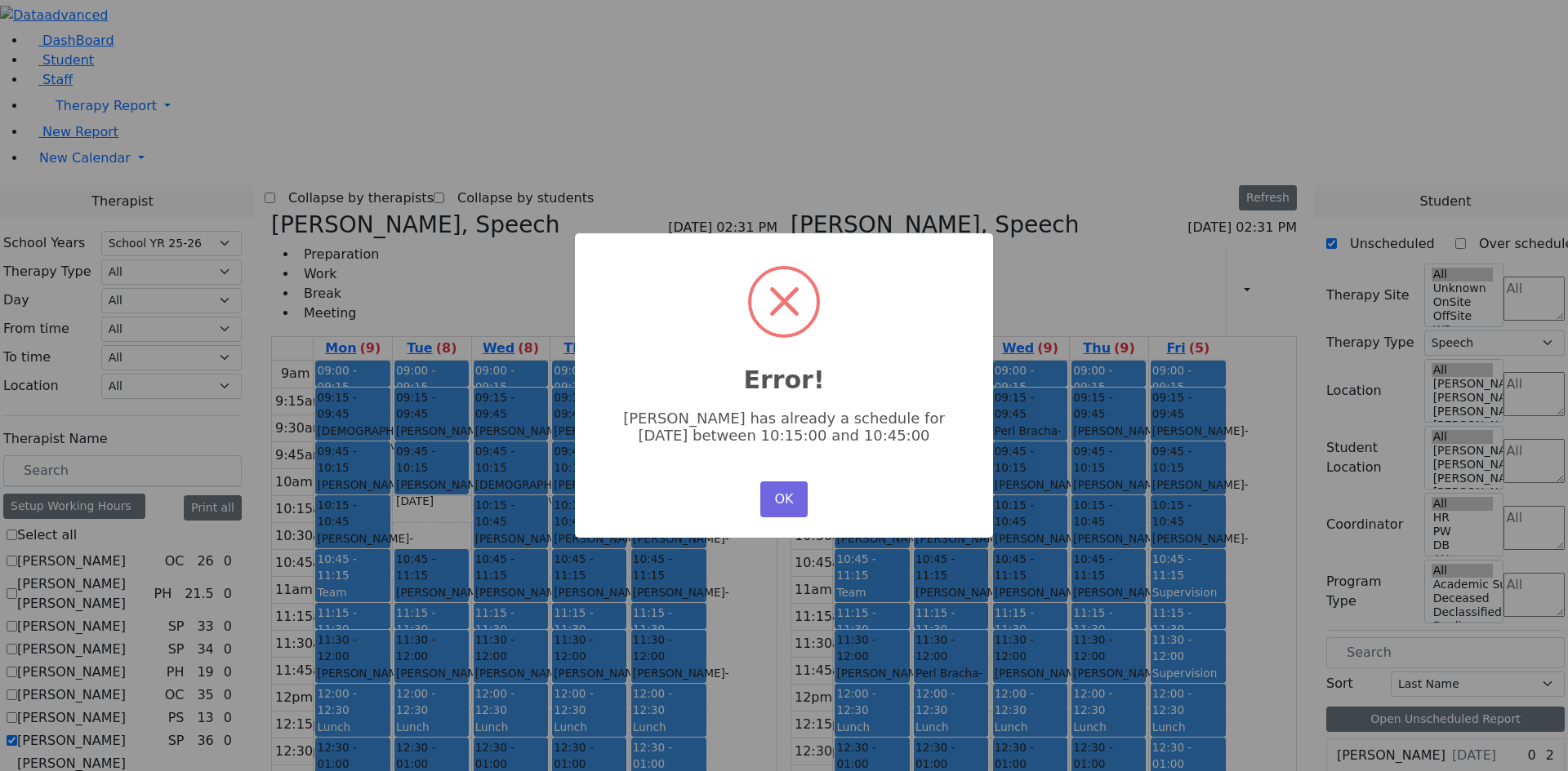
click at [810, 537] on div "× Error! [PERSON_NAME] has already a schedule for [DATE] between 10:15:00 and 1…" at bounding box center [784, 386] width 1568 height 771
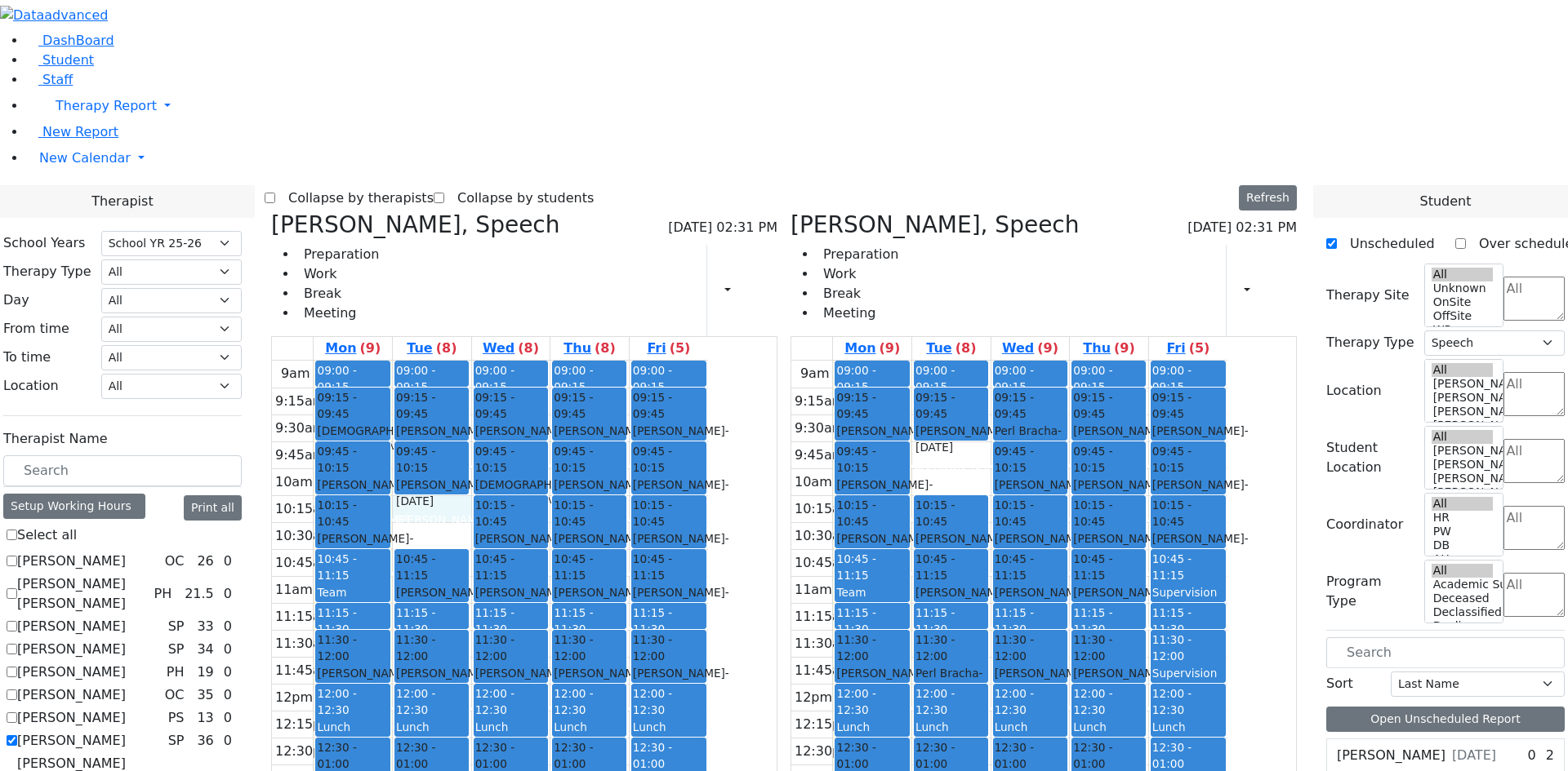
click at [584, 361] on div "9am 9:15am 9:30am 9:45am 10am 10:15am 10:30am 10:45am 11am 11:15am 11:30am 11:4…" at bounding box center [490, 684] width 436 height 646
click at [586, 361] on div "9am 9:15am 9:30am 9:45am 10am 10:15am 10:30am 10:45am 11am 11:15am 11:30am 11:4…" at bounding box center [490, 684] width 436 height 646
click at [662, 671] on div "9am 9:15am 9:30am 9:45am 10am 10:15am 10:30am 10:45am 11am 11:15am 11:30am 11:4…" at bounding box center [490, 684] width 436 height 646
drag, startPoint x: 656, startPoint y: 696, endPoint x: 652, endPoint y: 678, distance: 18.4
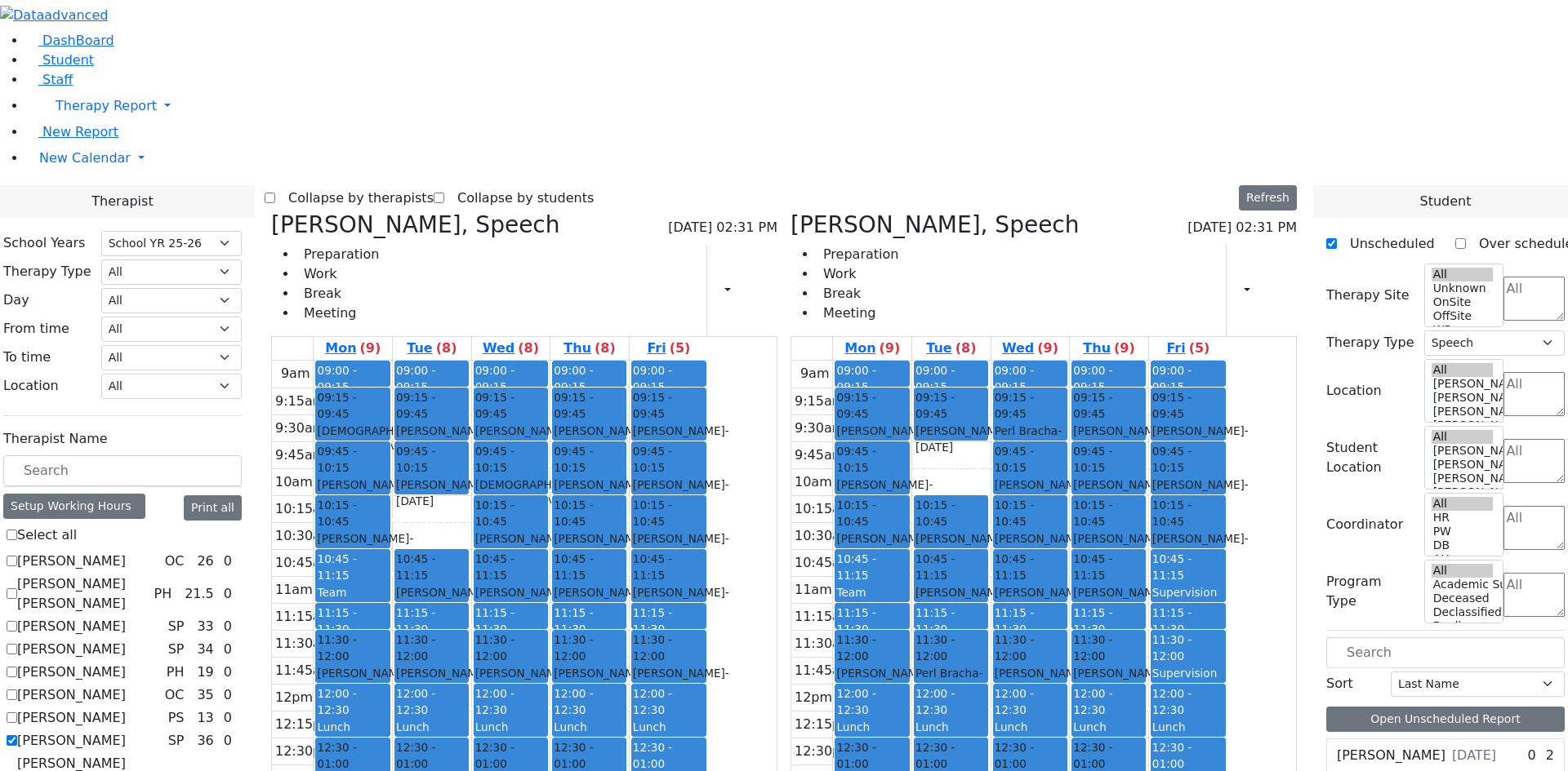
click at [656, 690] on div "9am 9:15am 9:30am 9:45am 10am 10:15am 10:30am 10:45am 11am 11:15am 11:30am 11:4…" at bounding box center [490, 684] width 436 height 646
checkbox input "false"
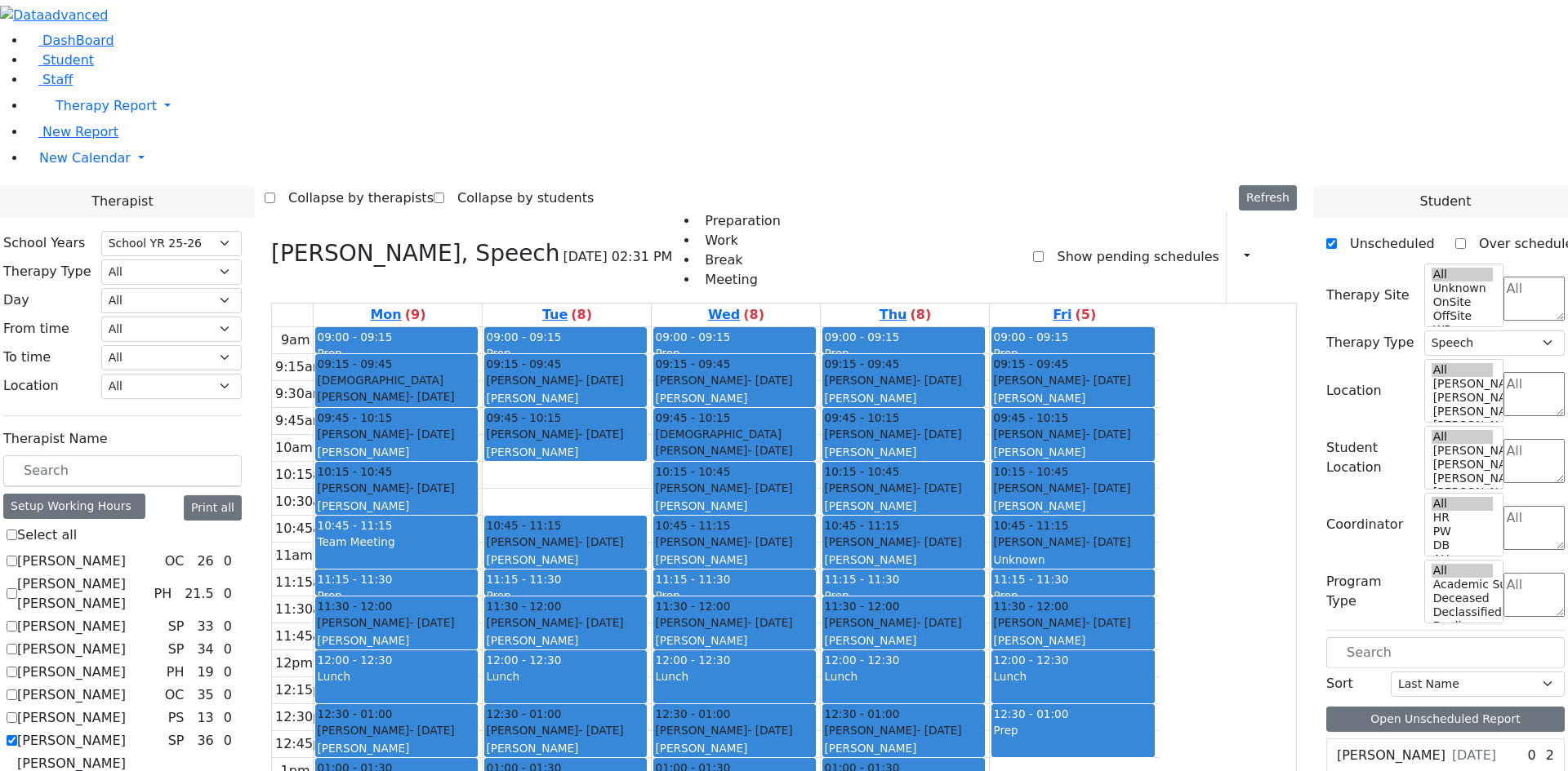
scroll to position [0, 0]
click at [476, 633] on div "[PERSON_NAME]" at bounding box center [397, 641] width 160 height 16
click at [476, 722] on div "[PERSON_NAME] - [DATE]" at bounding box center [397, 730] width 160 height 16
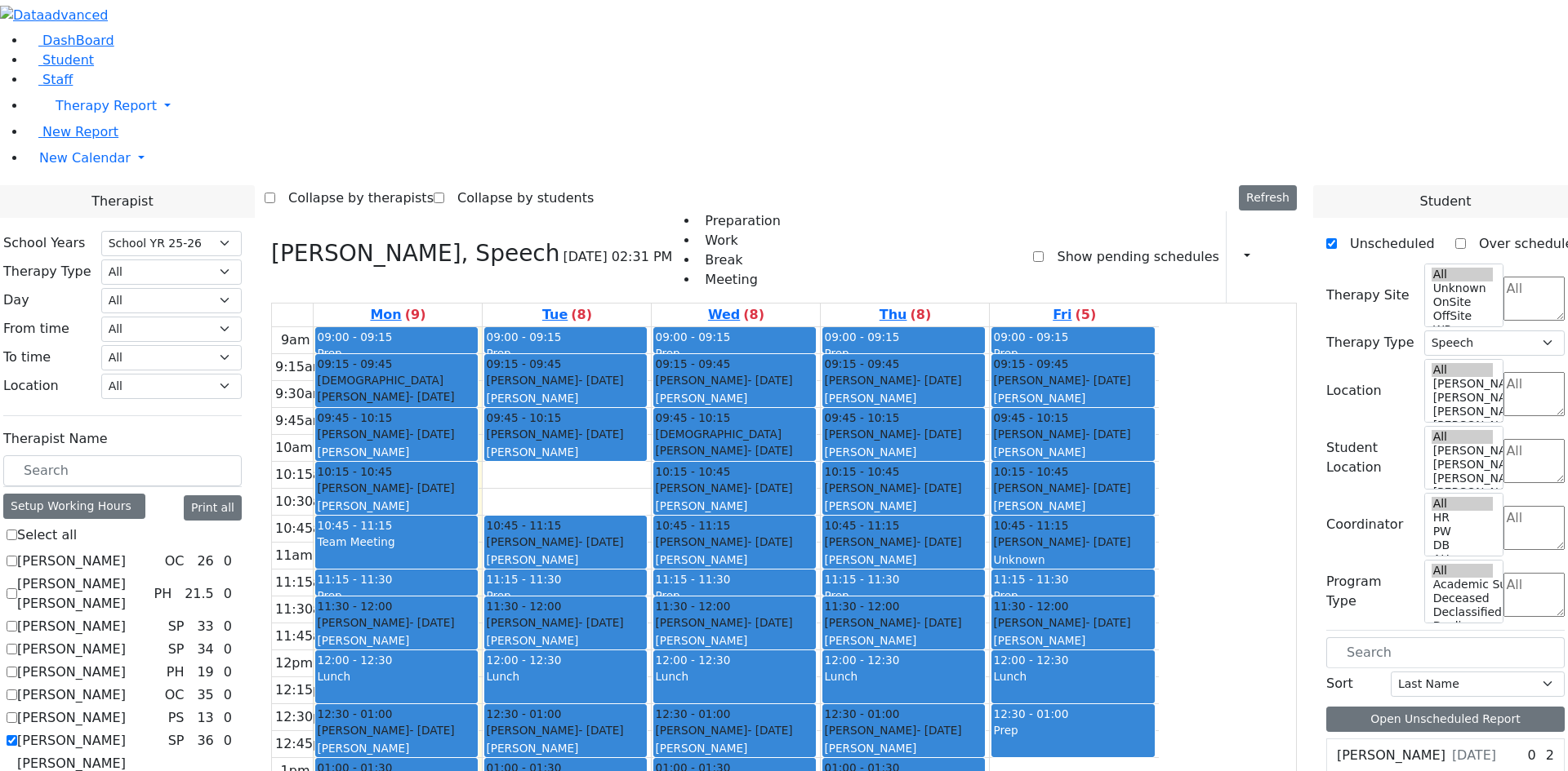
click at [126, 732] on label "[PERSON_NAME]" at bounding box center [71, 741] width 109 height 20
click at [17, 735] on input "[PERSON_NAME]" at bounding box center [11, 740] width 10 height 10
checkbox input "false"
select select
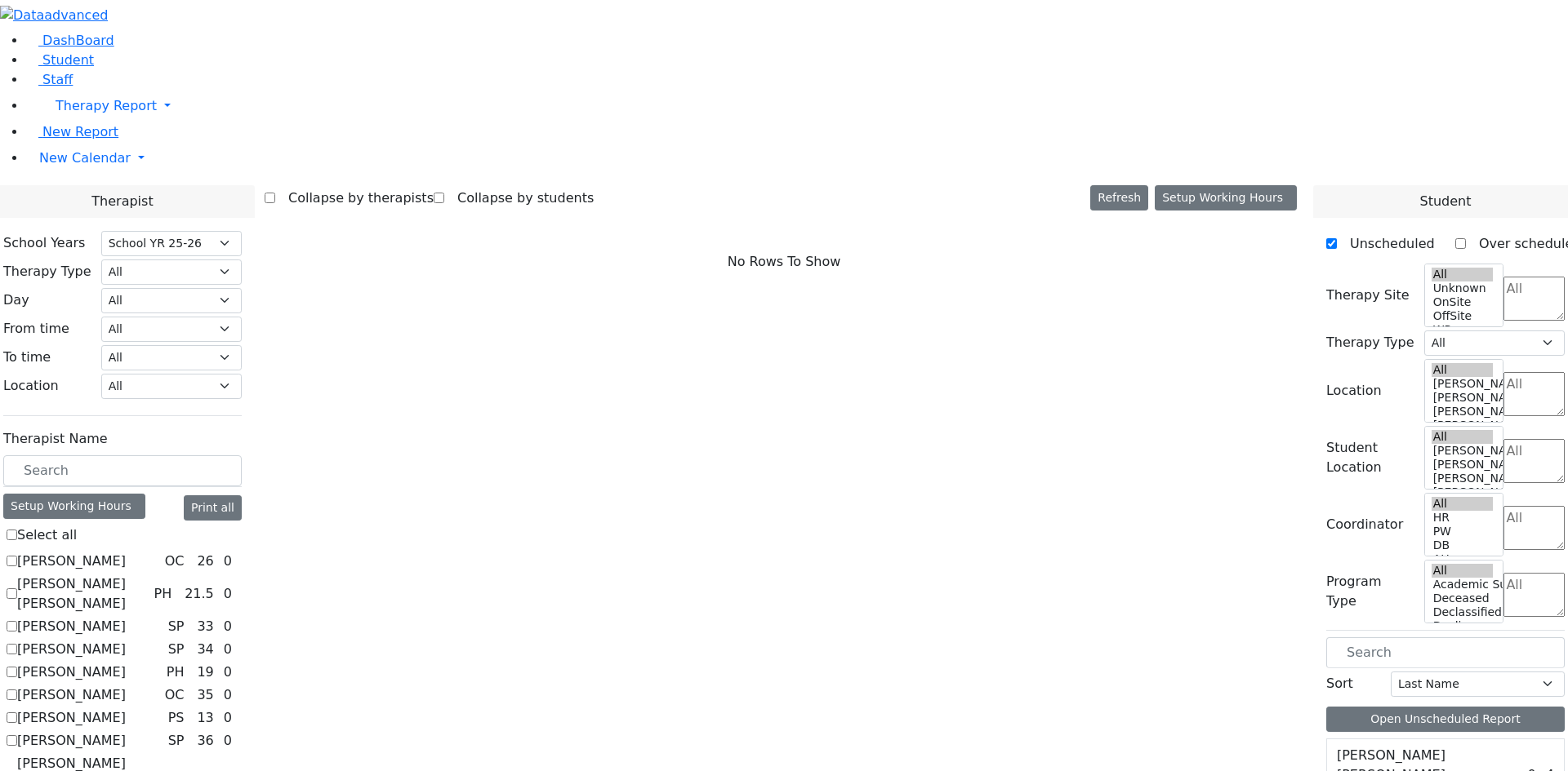
scroll to position [1420, 0]
checkbox input "true"
select select "3"
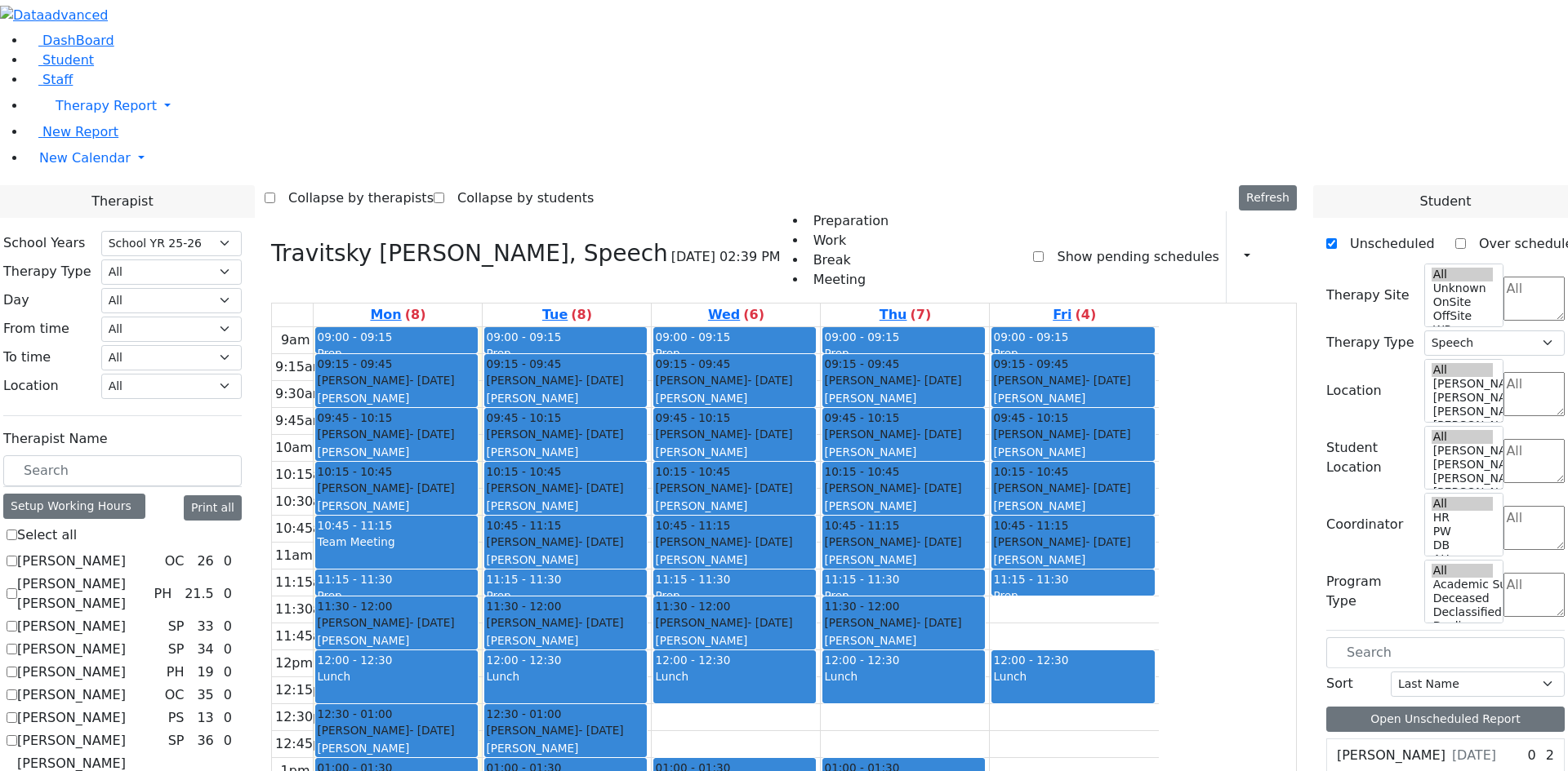
click at [646, 390] on div "[PERSON_NAME]" at bounding box center [566, 398] width 160 height 16
click at [646, 740] on div "[PERSON_NAME]" at bounding box center [566, 748] width 160 height 16
drag, startPoint x: 689, startPoint y: 506, endPoint x: 693, endPoint y: 148, distance: 358.0
click at [651, 327] on div "09:00 - 09:15 Prep 09:15 - 09:45 [PERSON_NAME] - [DATE] [PERSON_NAME] 09:45 - 1…" at bounding box center [566, 650] width 168 height 646
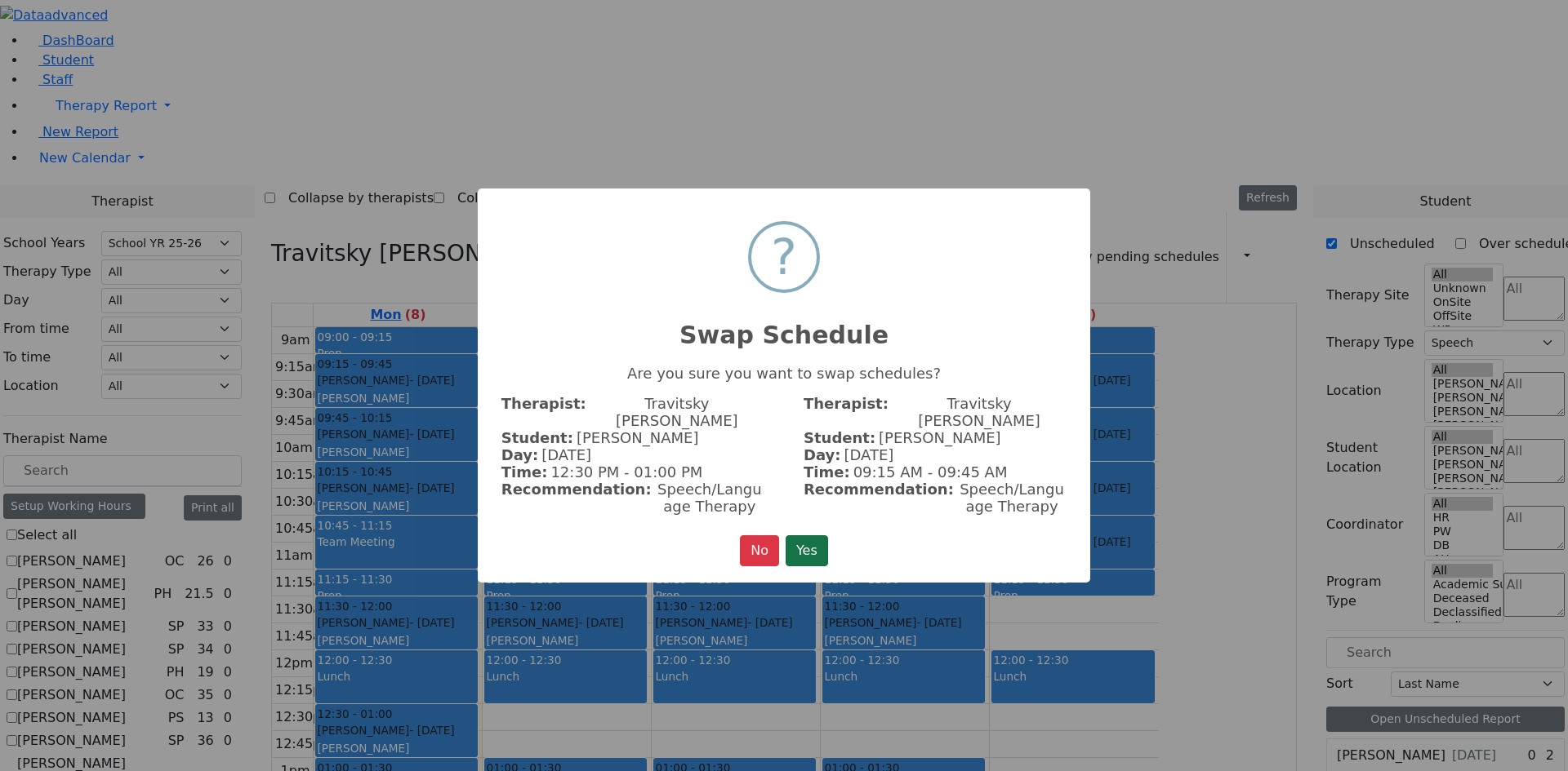
click at [814, 538] on button "Yes" at bounding box center [806, 551] width 42 height 31
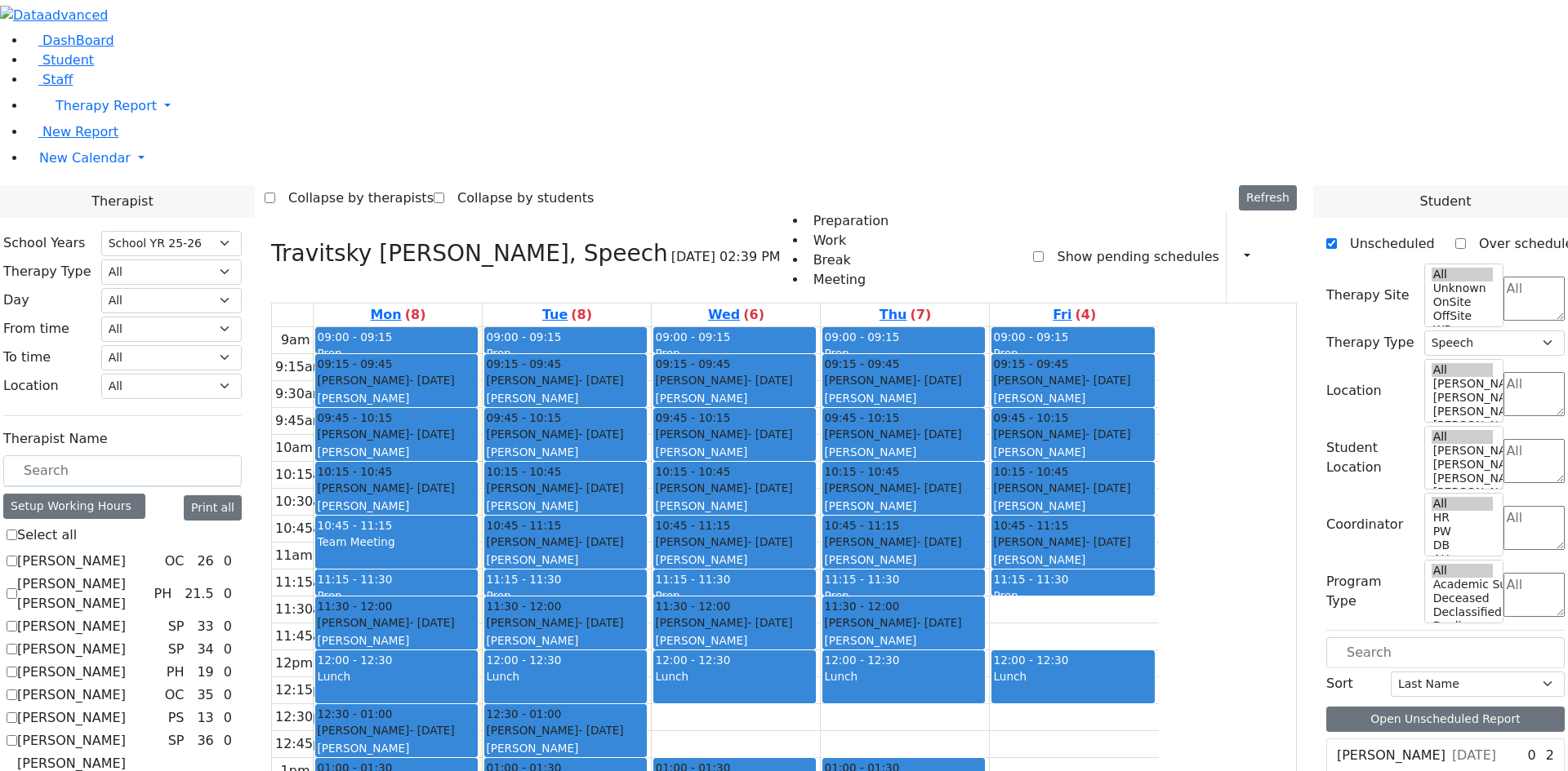
click at [646, 722] on div "[PERSON_NAME] - [DATE] [PERSON_NAME]" at bounding box center [566, 739] width 160 height 35
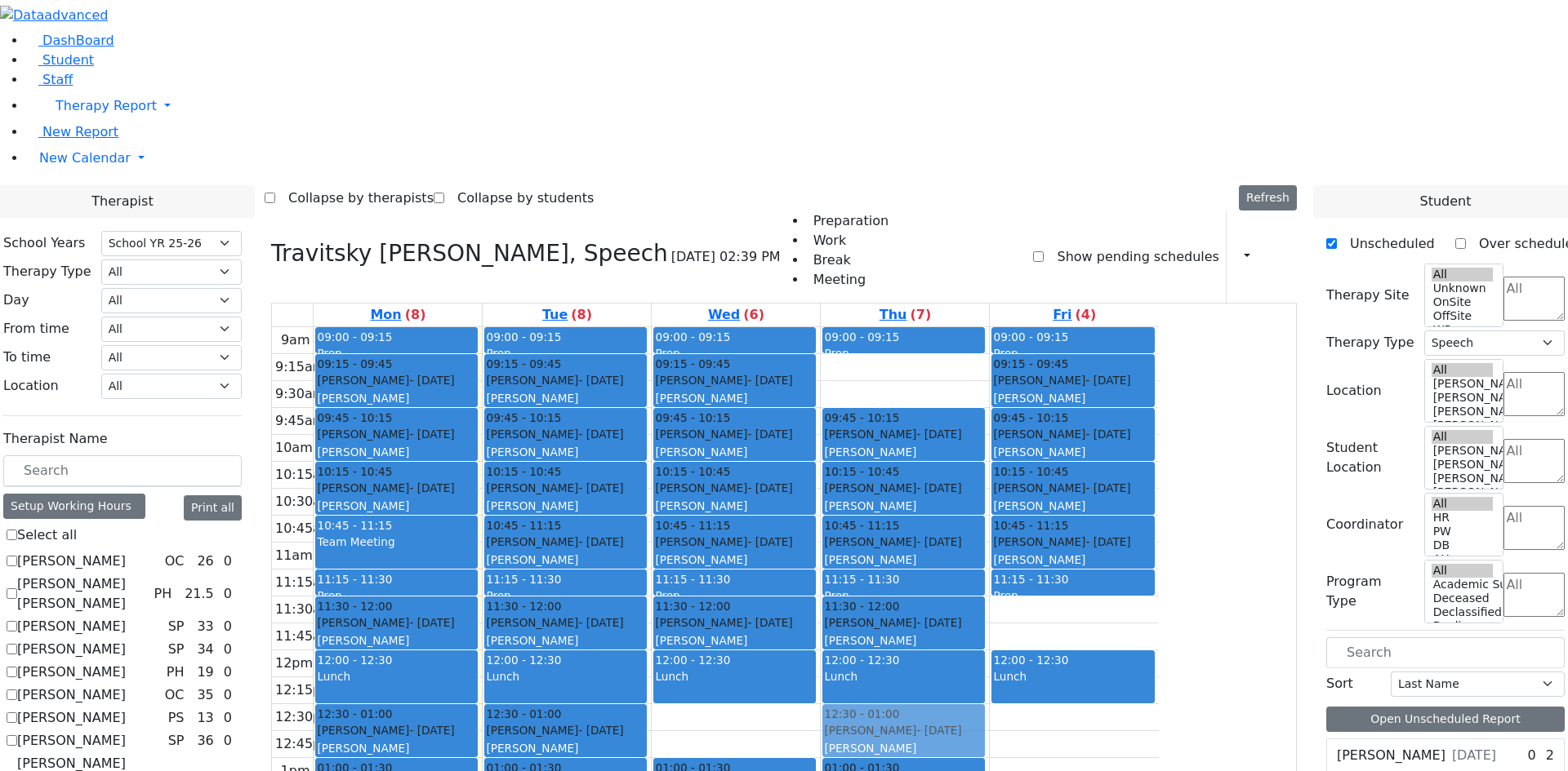
drag, startPoint x: 1047, startPoint y: 163, endPoint x: 1005, endPoint y: 513, distance: 352.5
click at [989, 513] on div "09:00 - 09:15 Prep 09:15 - 09:45 [PERSON_NAME] - [DATE] [PERSON_NAME] 09:45 - 1…" at bounding box center [905, 650] width 168 height 646
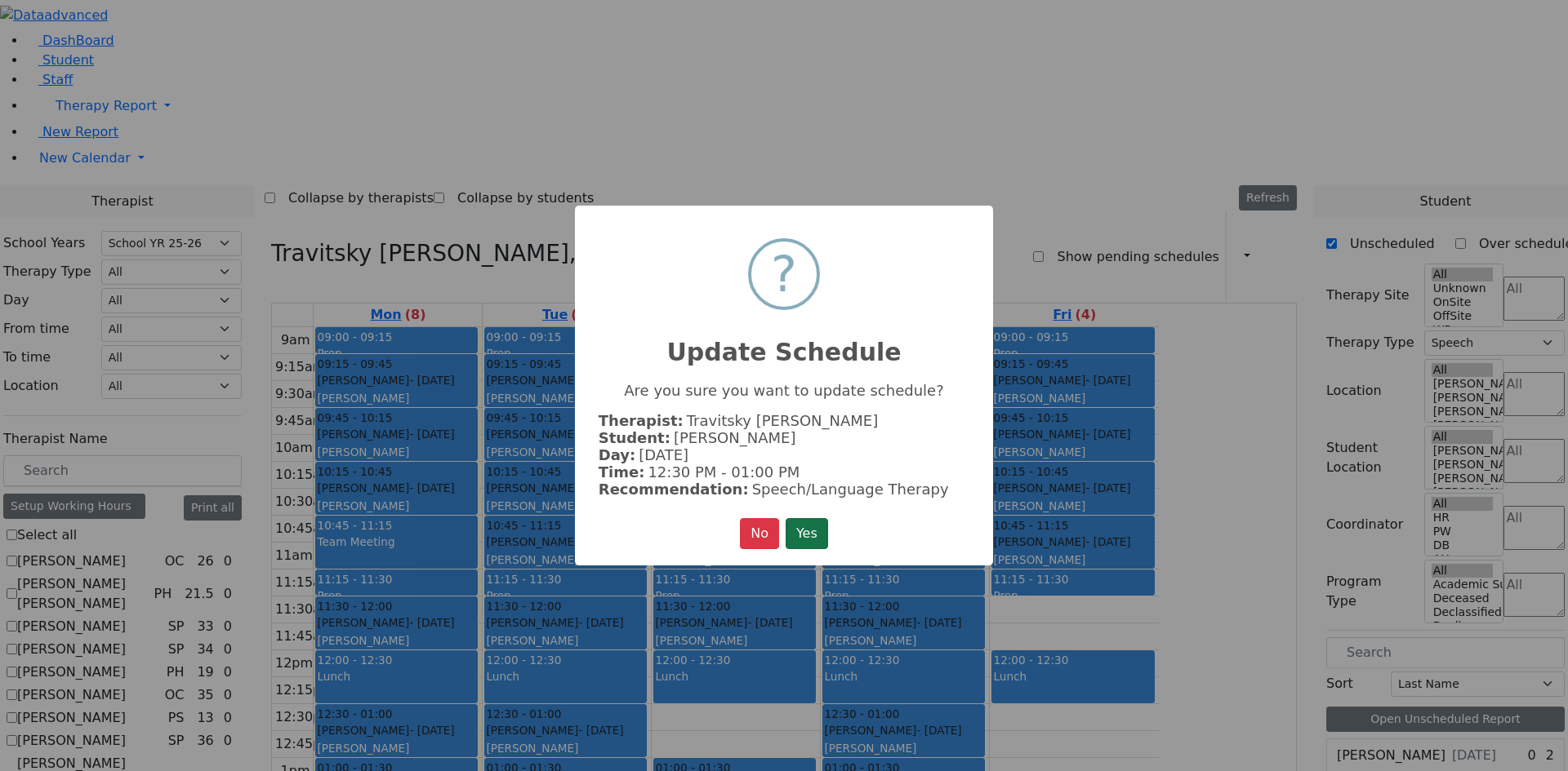
click at [810, 535] on button "Yes" at bounding box center [806, 534] width 42 height 31
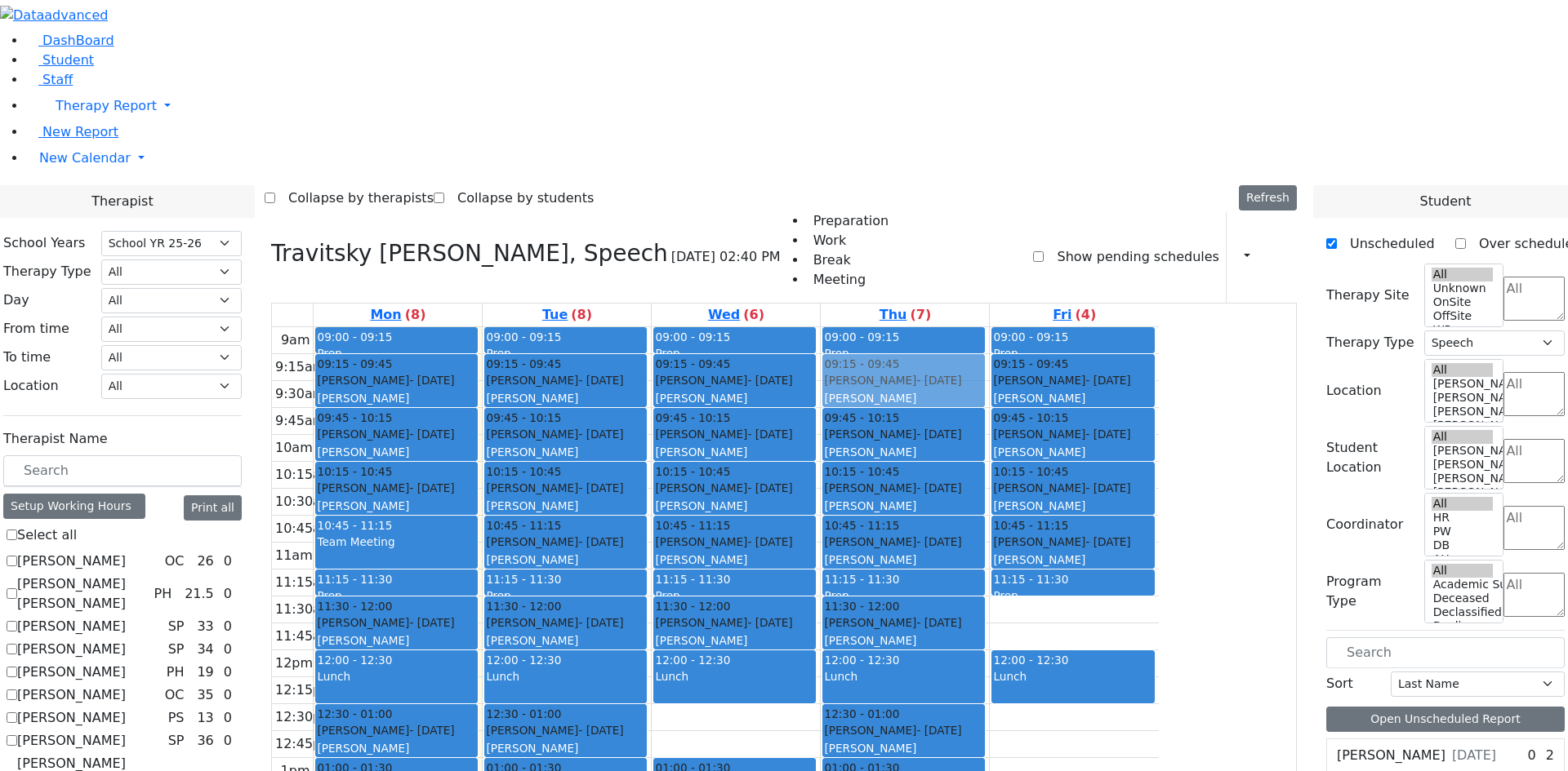
drag, startPoint x: 1041, startPoint y: 619, endPoint x: 1068, endPoint y: 155, distance: 464.8
click at [989, 327] on div "09:00 - 09:15 Prep 09:45 - 10:15 [PERSON_NAME] - [DATE] [PERSON_NAME] 10:15 - 1…" at bounding box center [905, 650] width 168 height 646
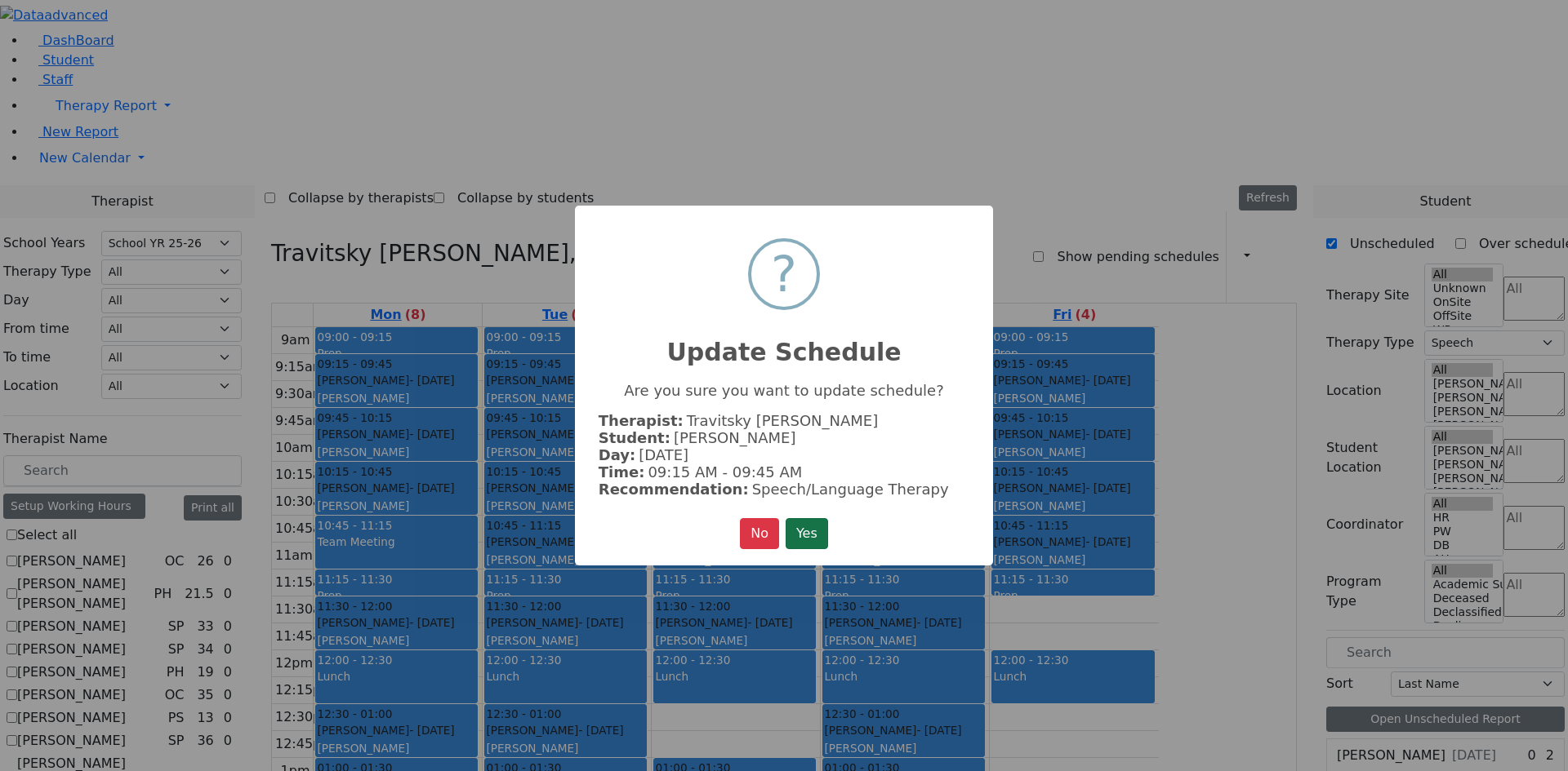
click at [819, 532] on button "Yes" at bounding box center [806, 534] width 42 height 31
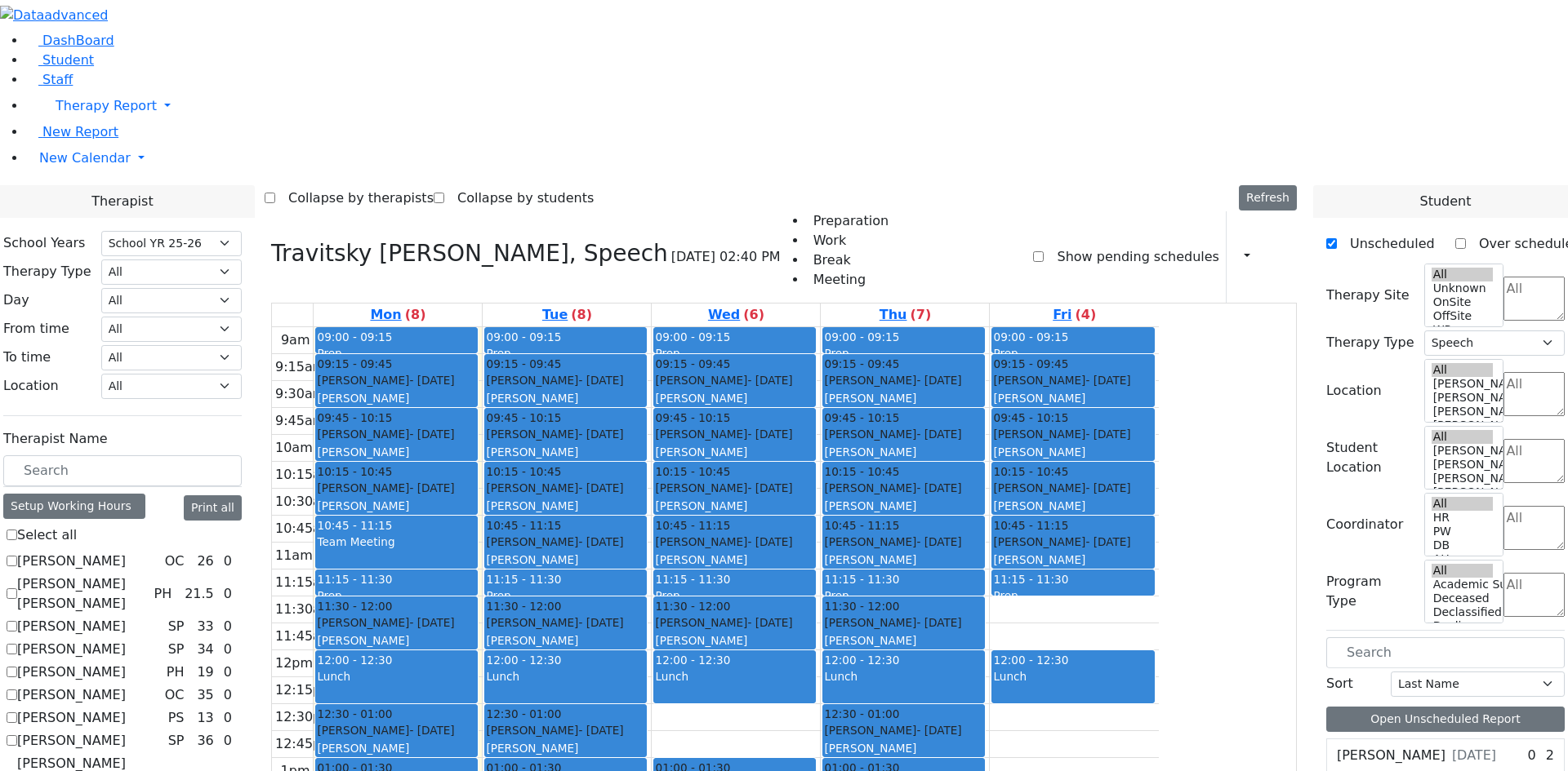
click at [646, 722] on div "[PERSON_NAME] - [DATE] [PERSON_NAME]" at bounding box center [566, 739] width 160 height 35
click at [983, 722] on div "[PERSON_NAME] - [DATE] [PERSON_NAME]" at bounding box center [904, 739] width 160 height 35
click at [897, 608] on div "9am 9:15am 9:30am 9:45am 10am 10:15am 10:30am 10:45am 11am 11:15am 11:30am 11:4…" at bounding box center [715, 650] width 887 height 646
click at [1240, 243] on button "button" at bounding box center [1241, 257] width 18 height 28
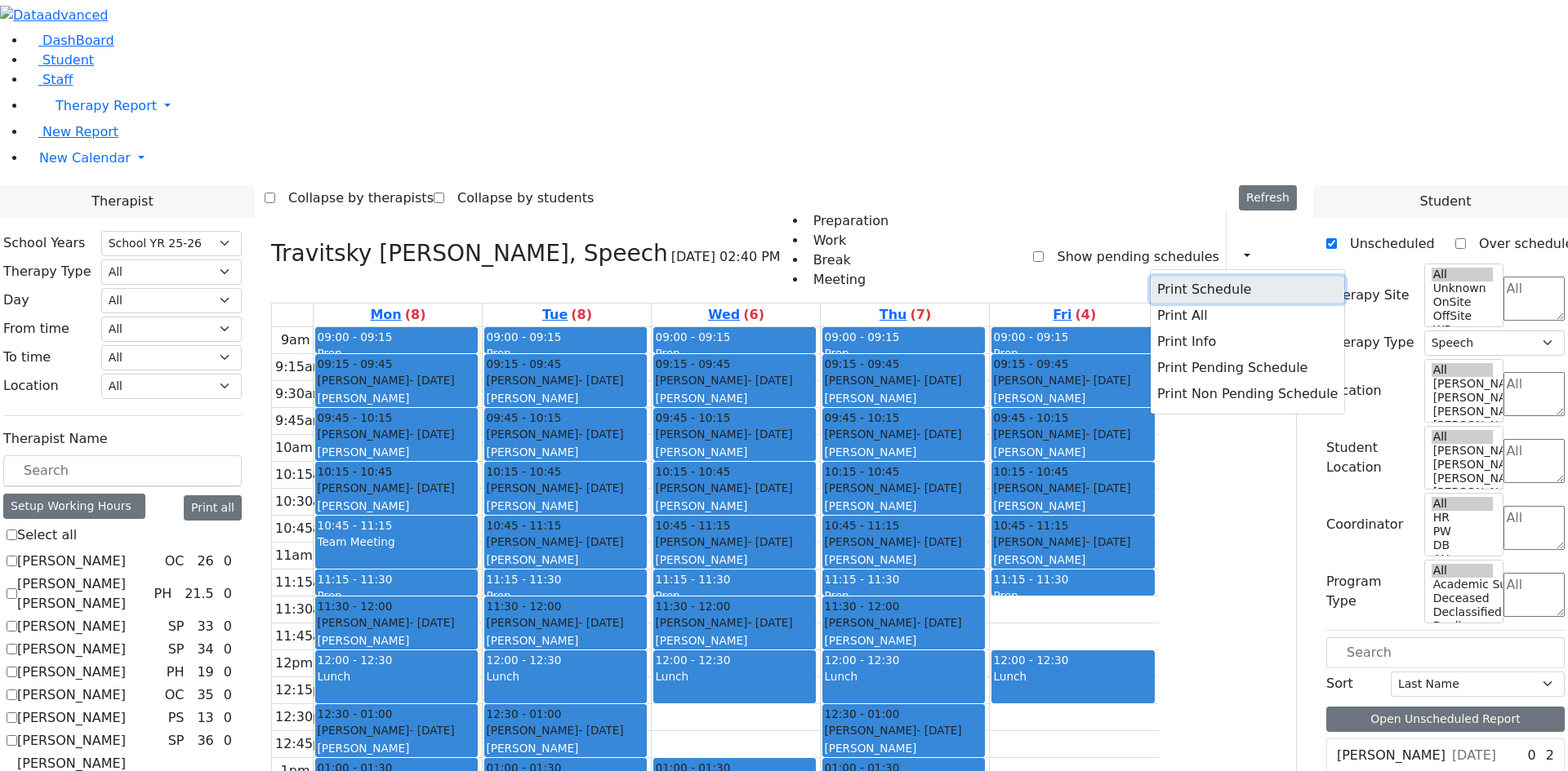
click at [1171, 277] on button "Print Schedule" at bounding box center [1247, 290] width 193 height 26
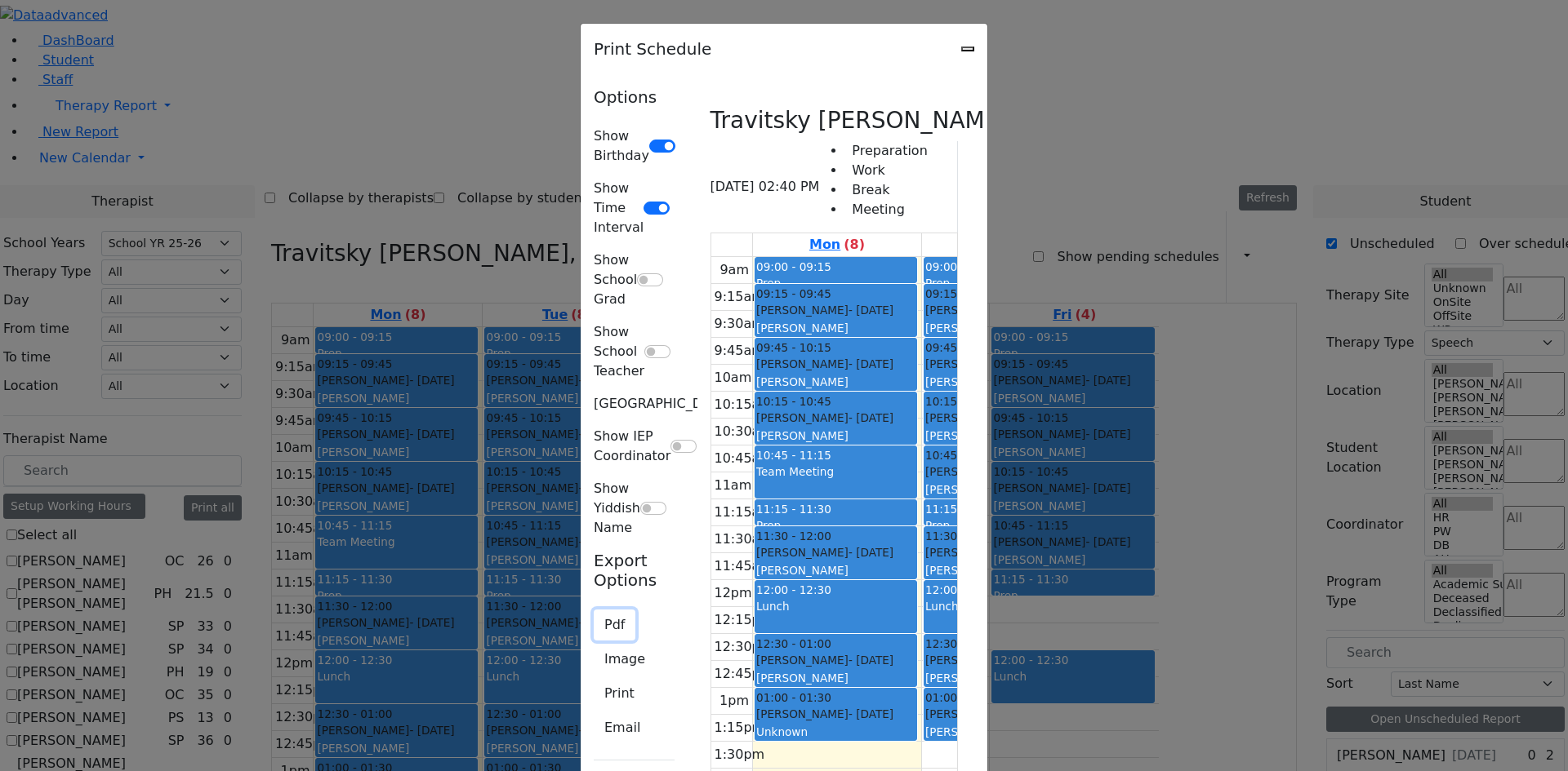
click at [594, 610] on button "Pdf" at bounding box center [615, 625] width 41 height 31
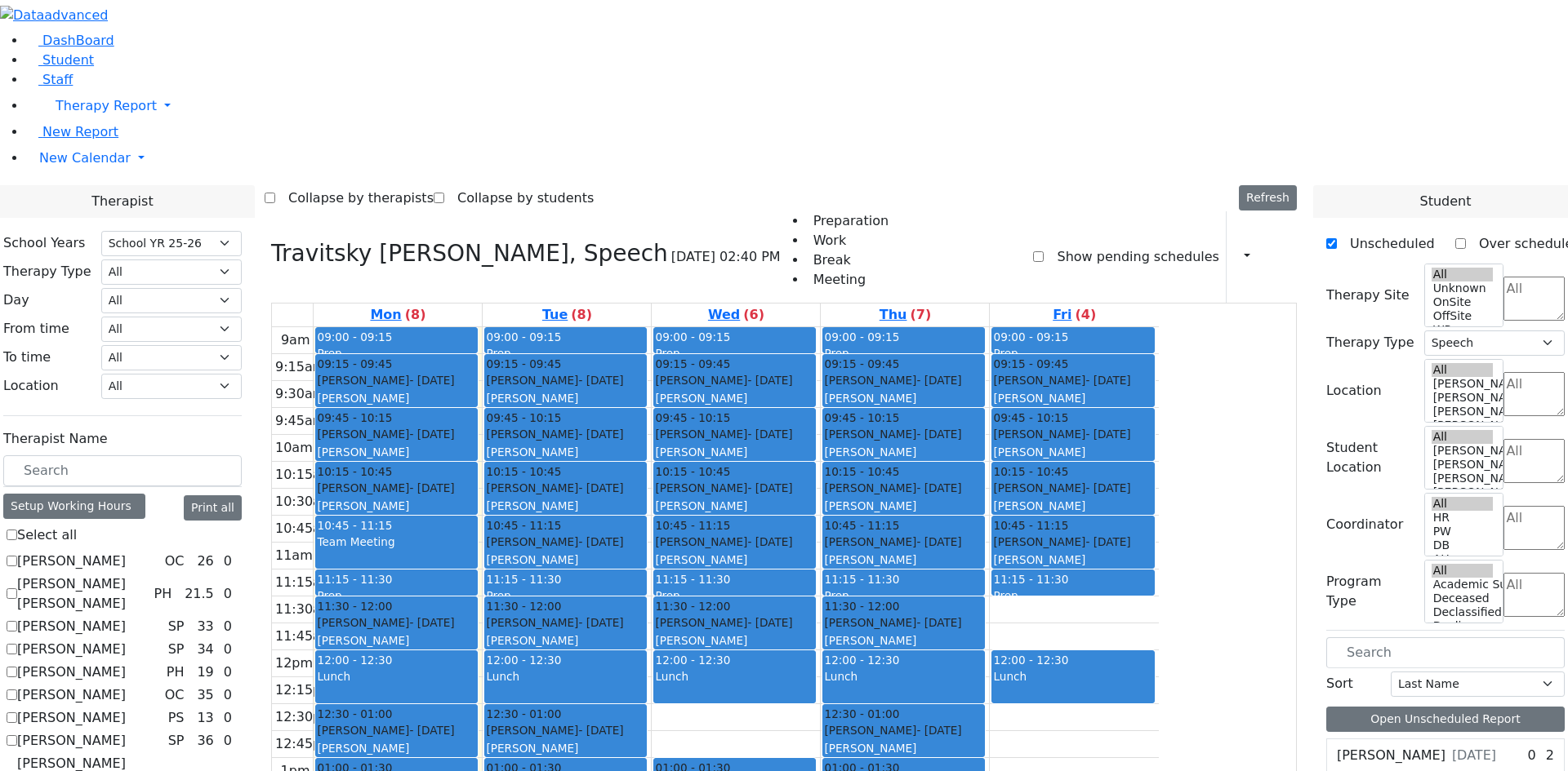
checkbox input "false"
select select
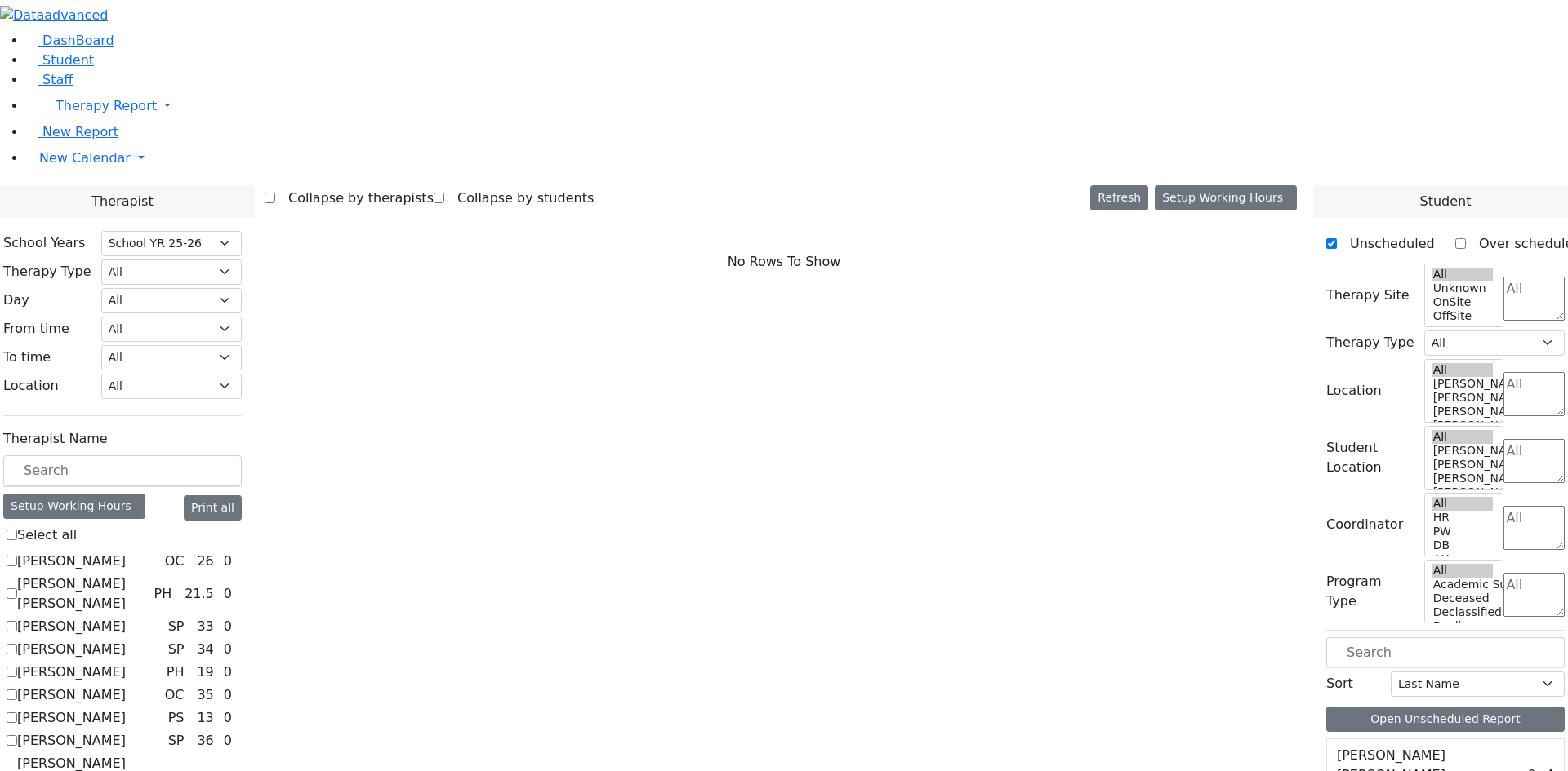
scroll to position [0, 0]
click at [126, 732] on label "[PERSON_NAME]" at bounding box center [71, 741] width 109 height 20
click at [17, 735] on input "[PERSON_NAME]" at bounding box center [11, 740] width 10 height 10
checkbox input "true"
select select "3"
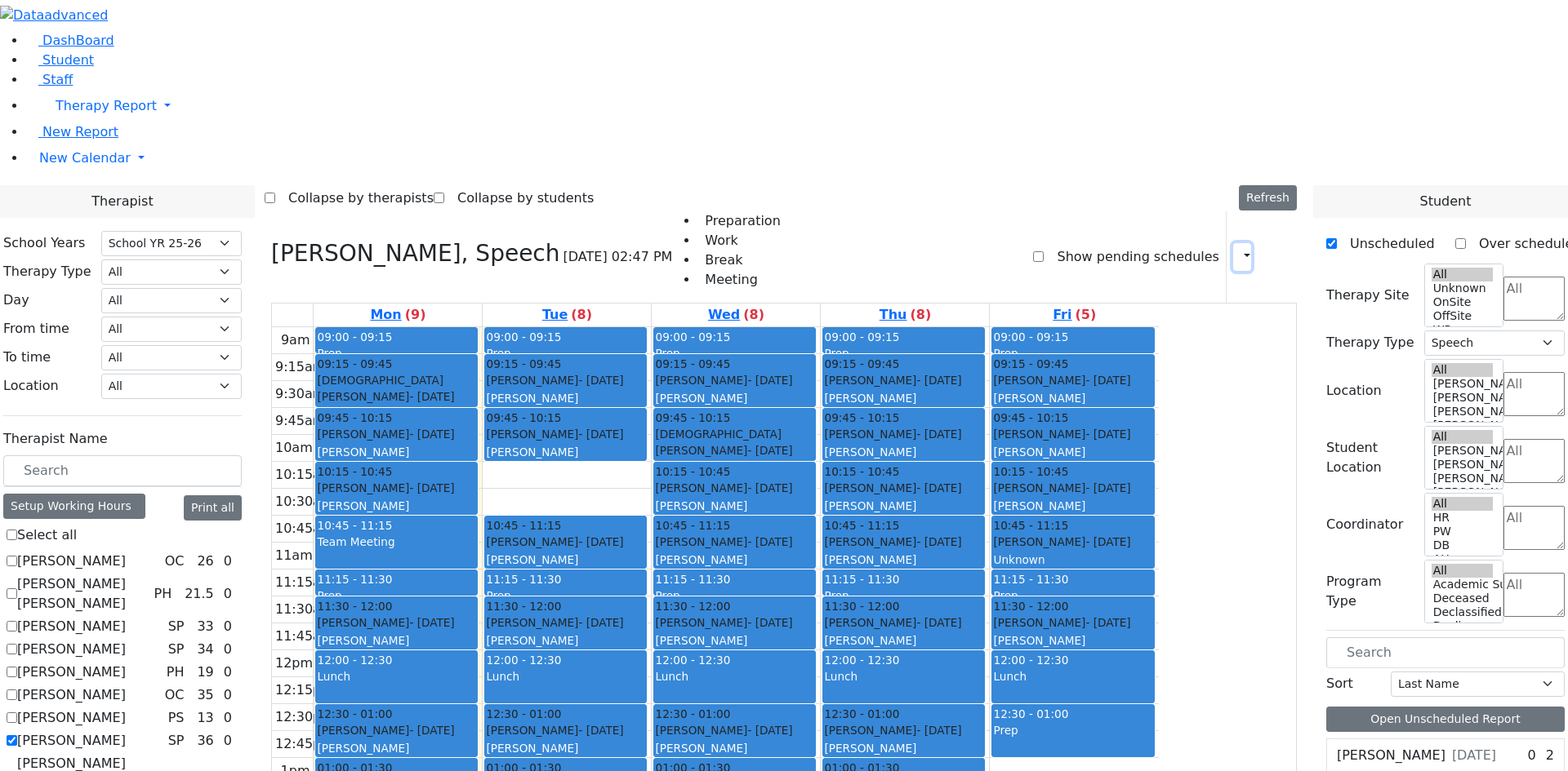
click at [1233, 243] on button "button" at bounding box center [1241, 257] width 18 height 28
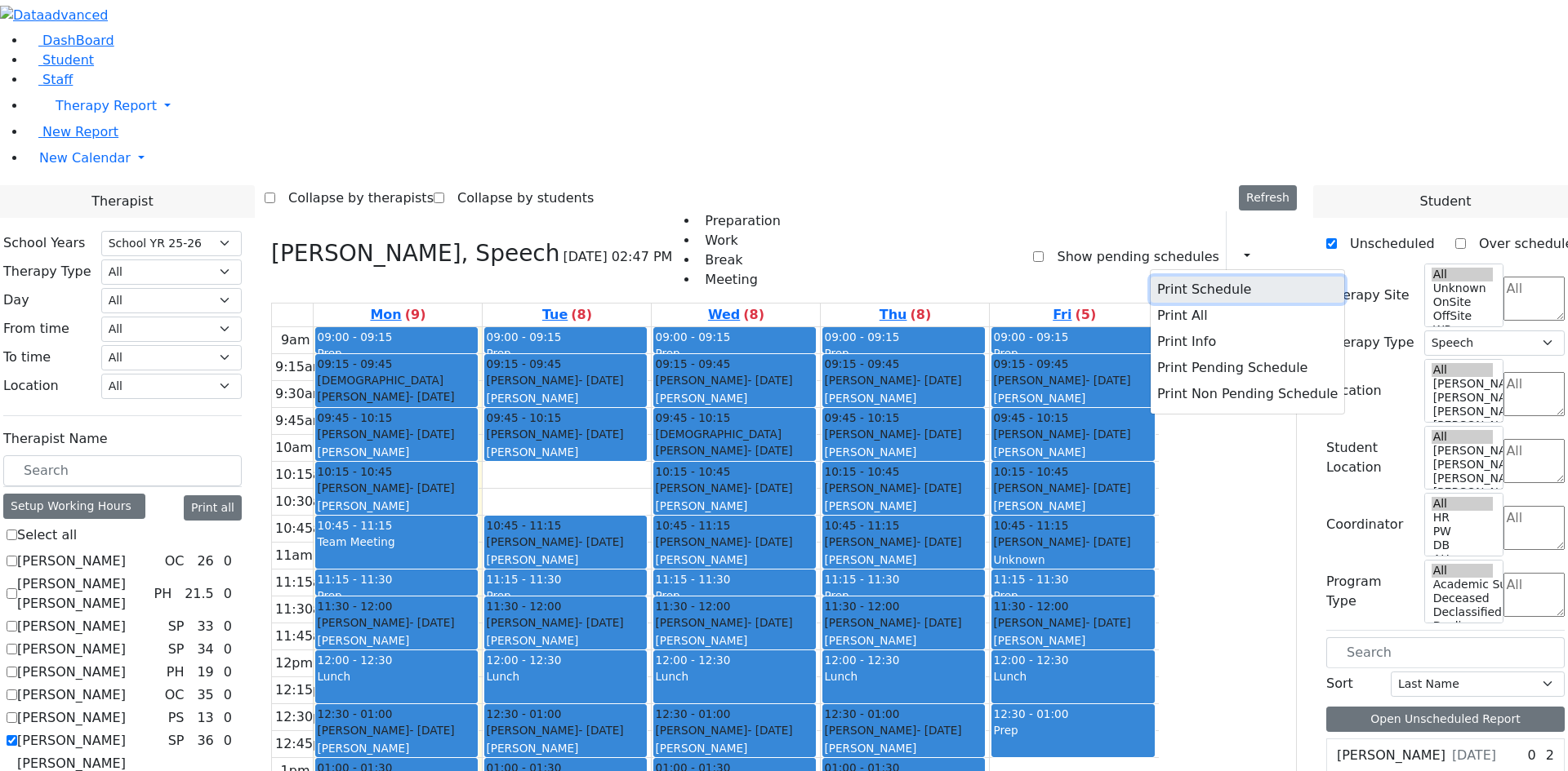
click at [1204, 277] on button "Print Schedule" at bounding box center [1247, 290] width 193 height 26
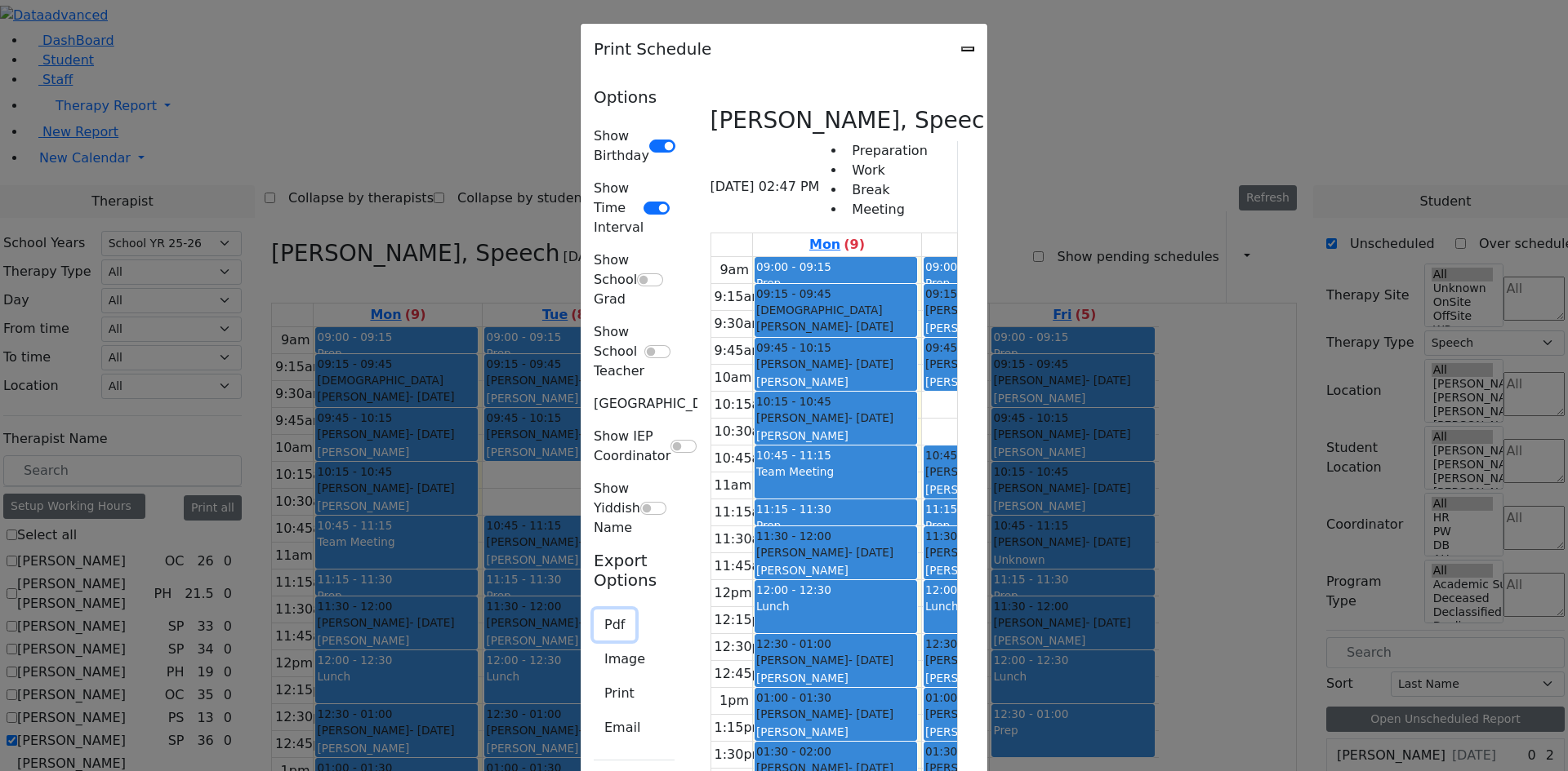
click at [594, 610] on button "Pdf" at bounding box center [615, 625] width 41 height 31
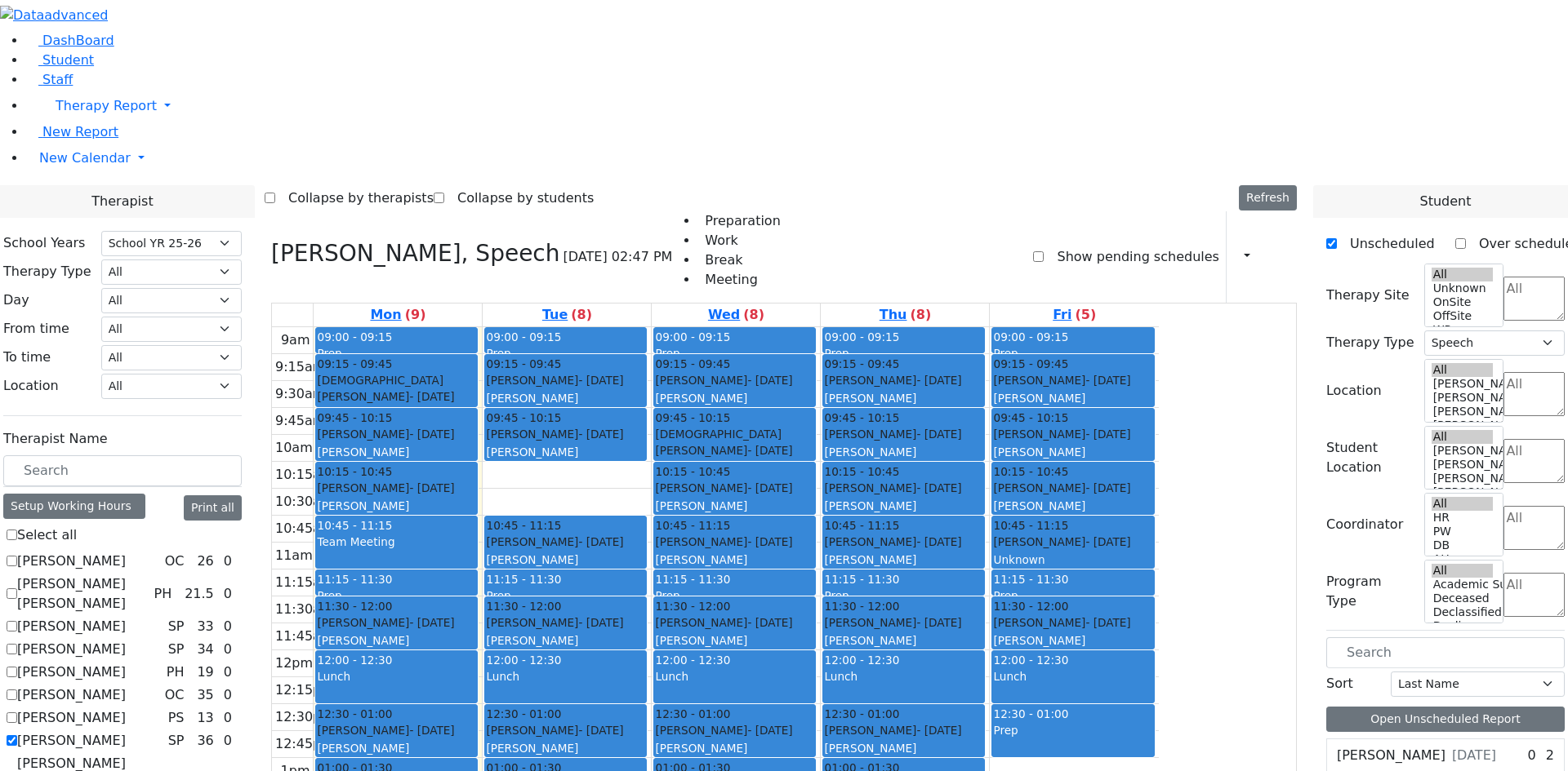
click at [126, 732] on label "[PERSON_NAME]" at bounding box center [71, 741] width 109 height 20
click at [17, 735] on input "[PERSON_NAME]" at bounding box center [11, 740] width 10 height 10
checkbox input "false"
select select
